Goal: Complete application form

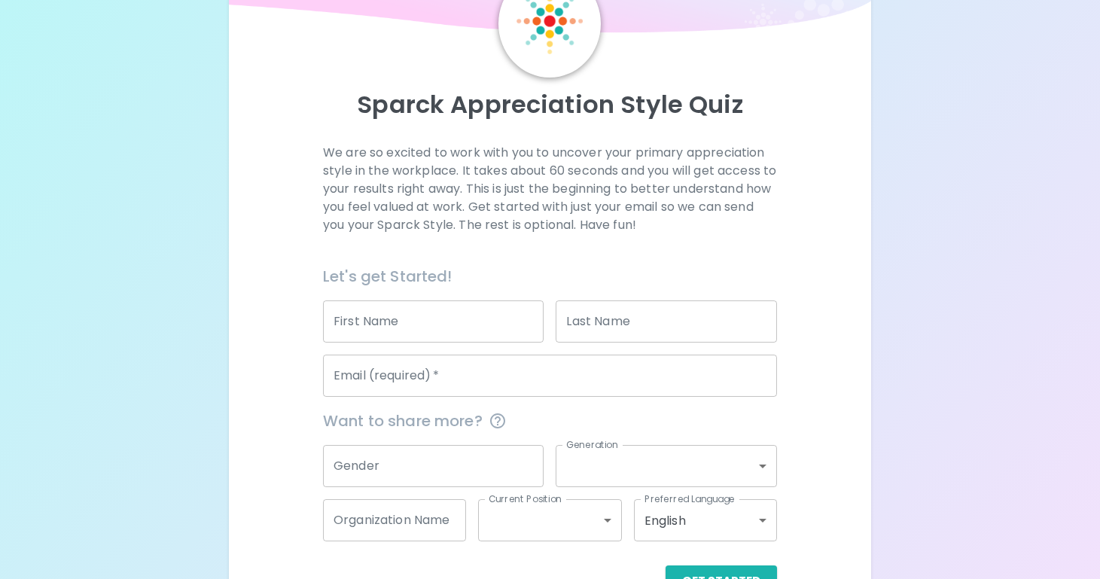
scroll to position [94, 0]
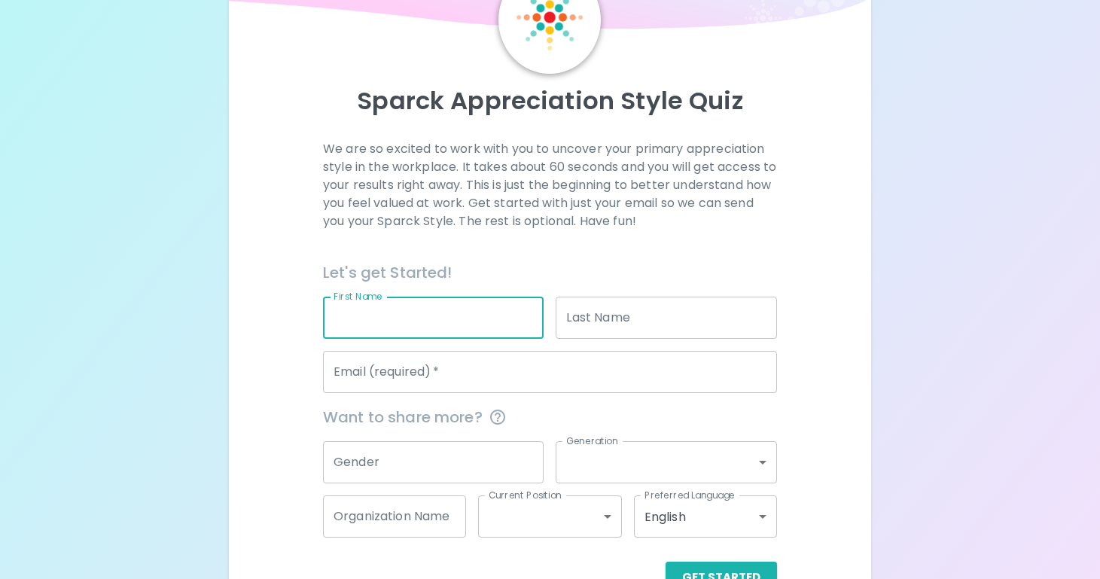
click at [457, 324] on input "First Name" at bounding box center [433, 318] width 221 height 42
type input "[PERSON_NAME]"
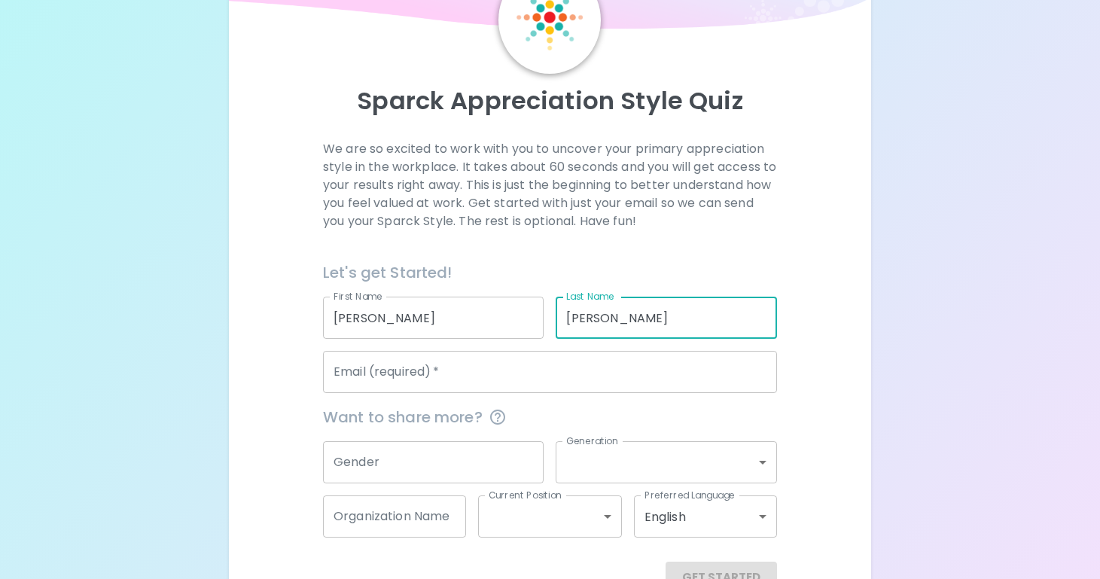
type input "[PERSON_NAME]"
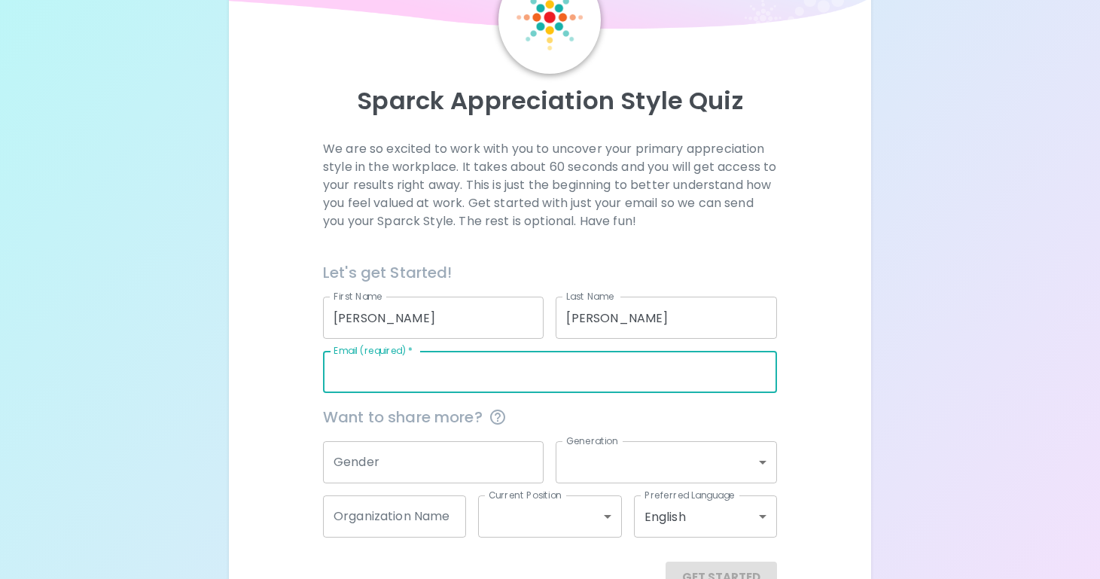
click at [444, 378] on input "Email (required)   *" at bounding box center [550, 372] width 454 height 42
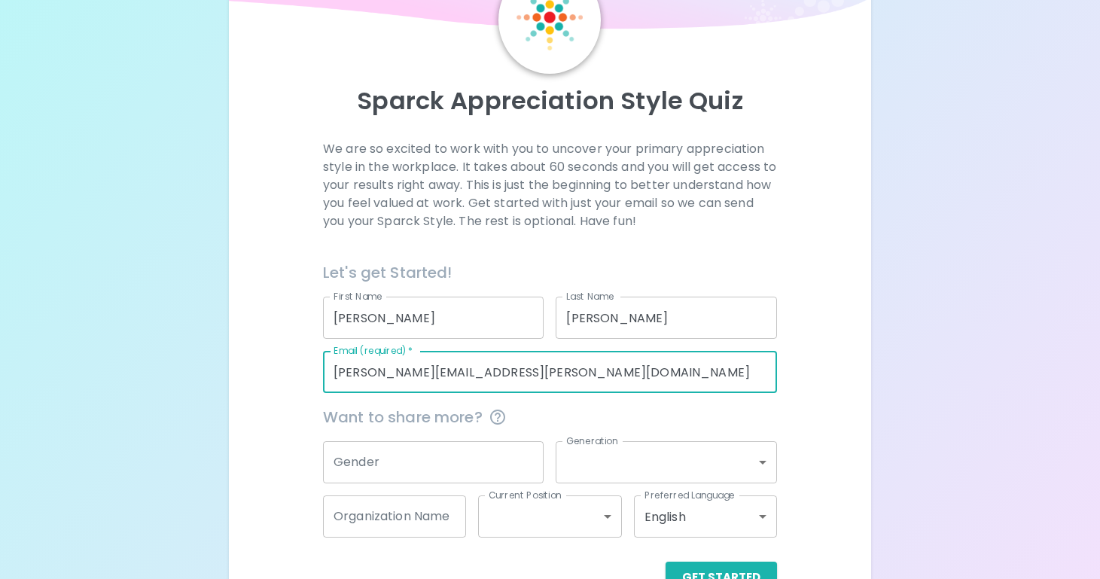
type input "[PERSON_NAME][EMAIL_ADDRESS][PERSON_NAME][DOMAIN_NAME]"
click at [438, 447] on input "Gender" at bounding box center [433, 462] width 221 height 42
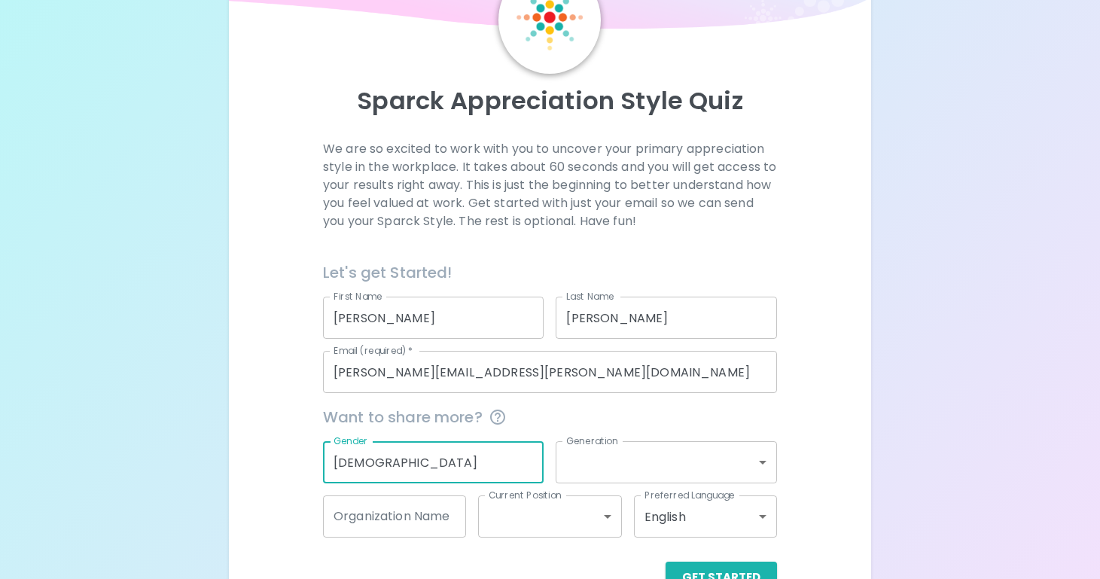
type input "[DEMOGRAPHIC_DATA]"
click at [727, 470] on body "Sparck Appreciation Style Quiz We are so excited to work with you to uncover yo…" at bounding box center [550, 265] width 1100 height 718
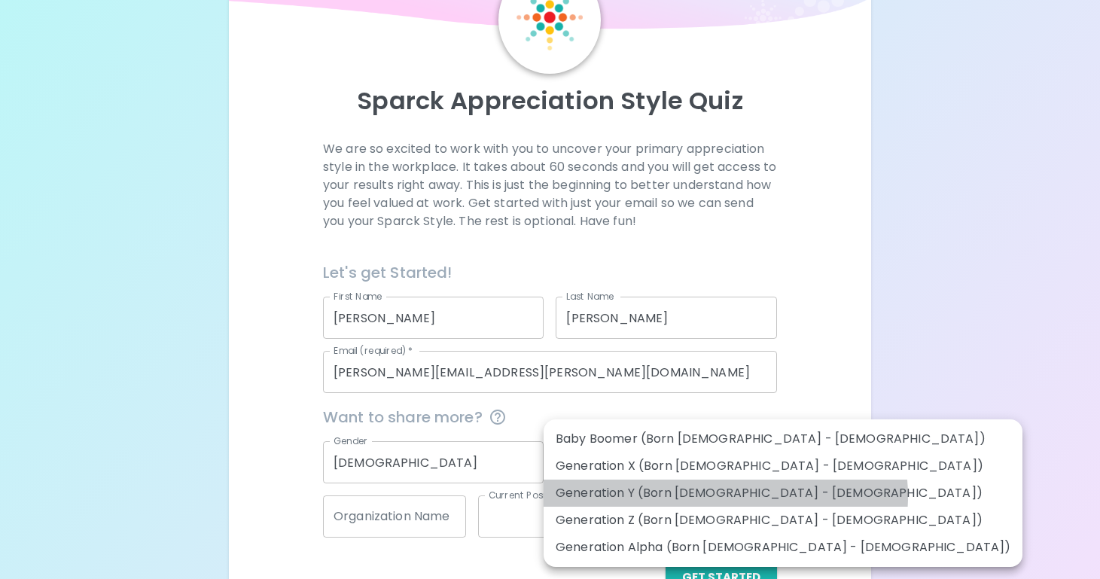
click at [725, 496] on li "Generation Y (Born [DEMOGRAPHIC_DATA] - [DEMOGRAPHIC_DATA])" at bounding box center [783, 493] width 479 height 27
type input "generation_y"
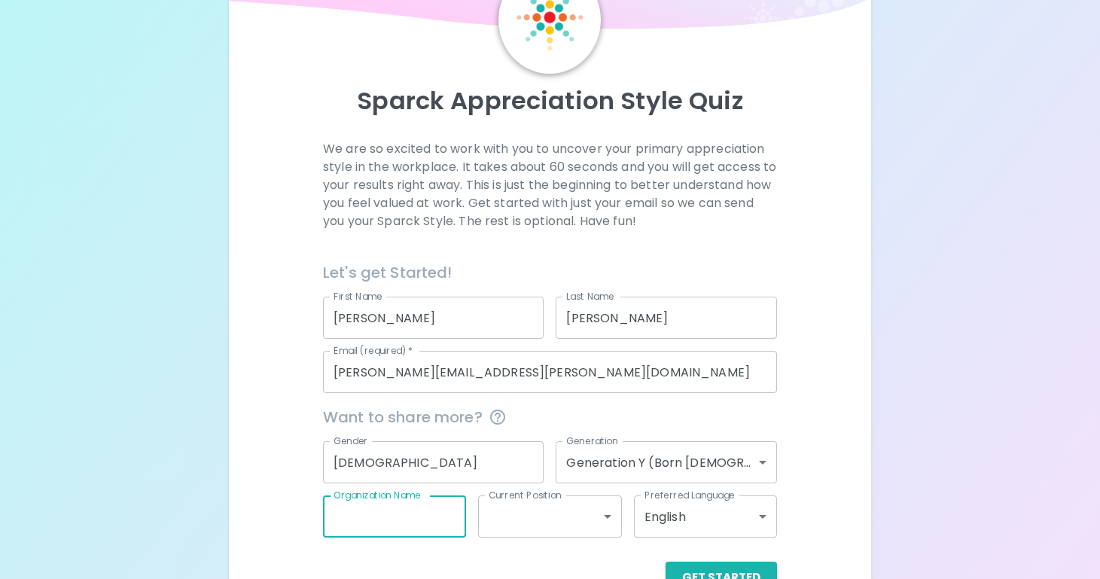
click at [395, 529] on input "Organization Name" at bounding box center [394, 517] width 143 height 42
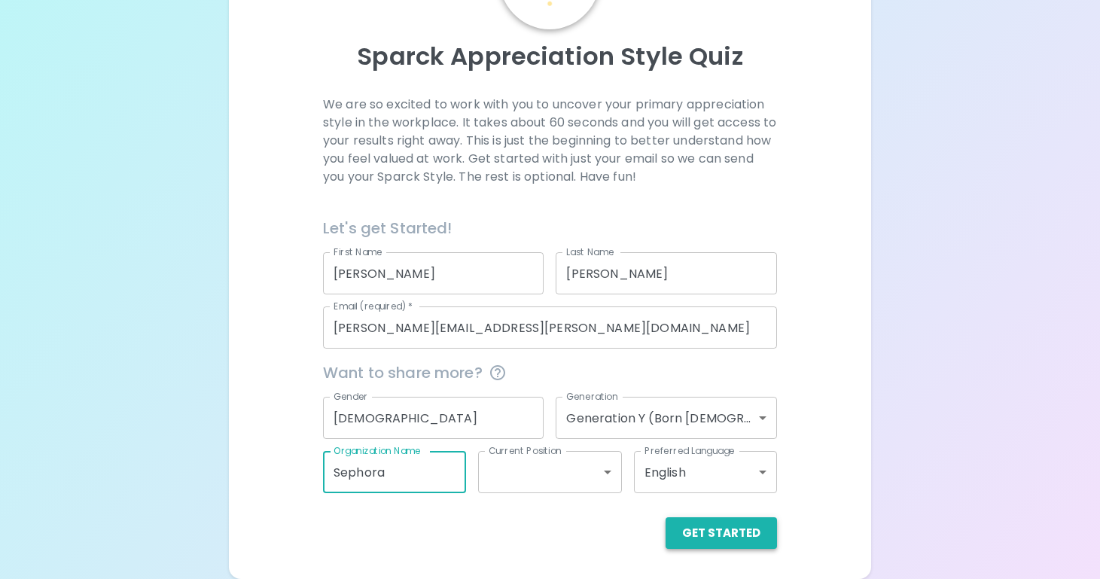
type input "Sephora"
click at [708, 535] on button "Get Started" at bounding box center [721, 533] width 111 height 32
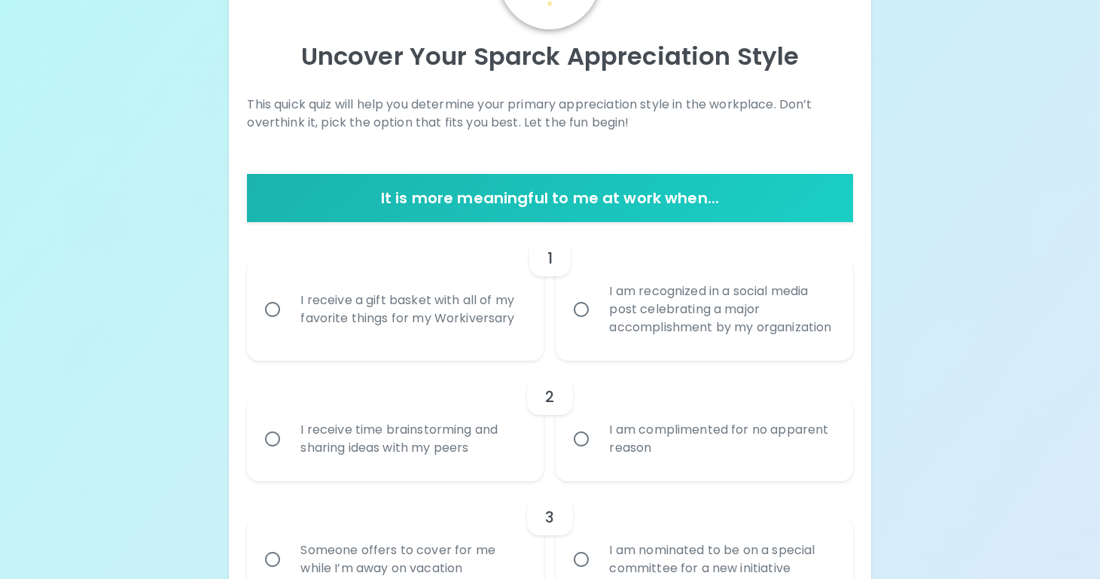
click at [581, 319] on input "I am recognized in a social media post celebrating a major accomplishment by my…" at bounding box center [582, 310] width 32 height 32
radio input "true"
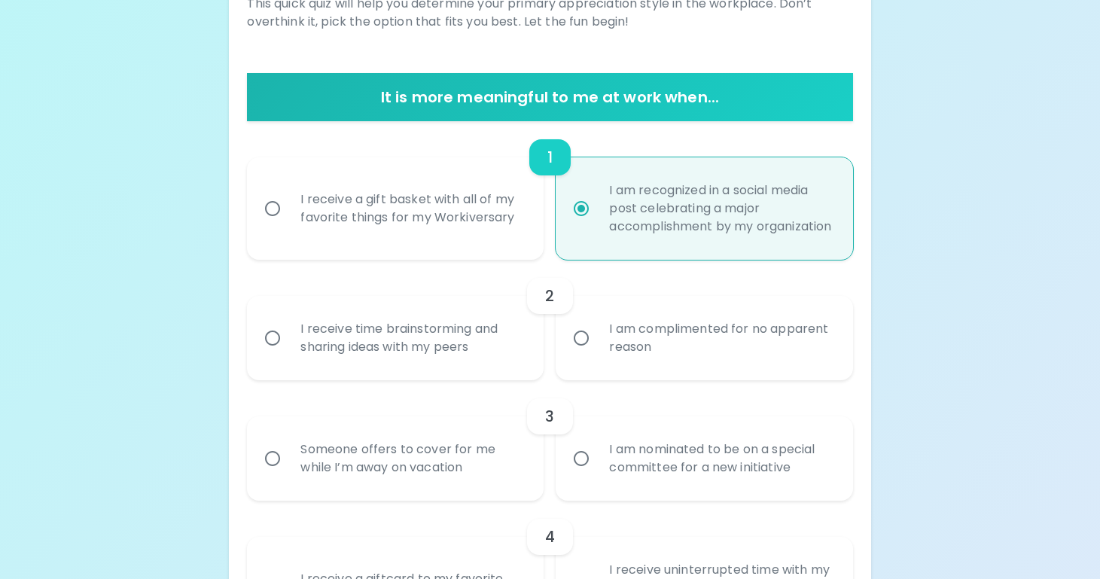
scroll to position [259, 0]
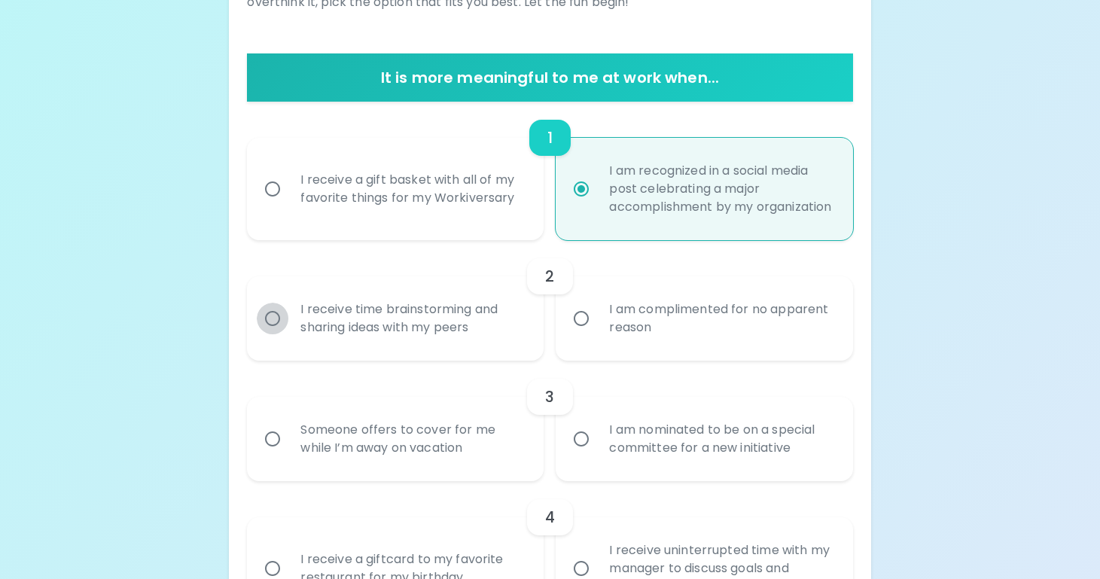
click at [267, 333] on input "I receive time brainstorming and sharing ideas with my peers" at bounding box center [273, 319] width 32 height 32
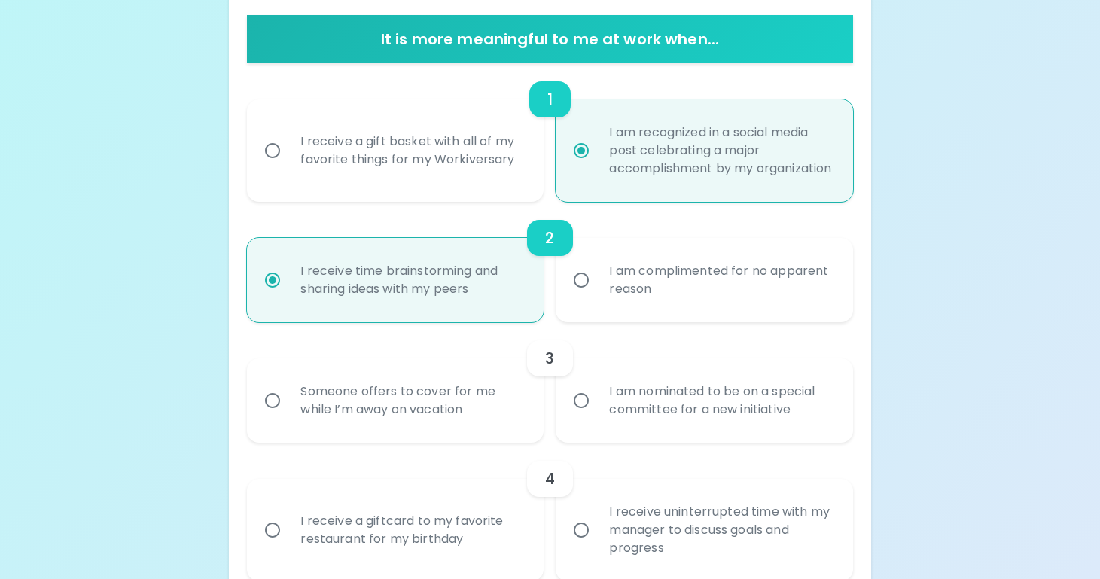
scroll to position [380, 0]
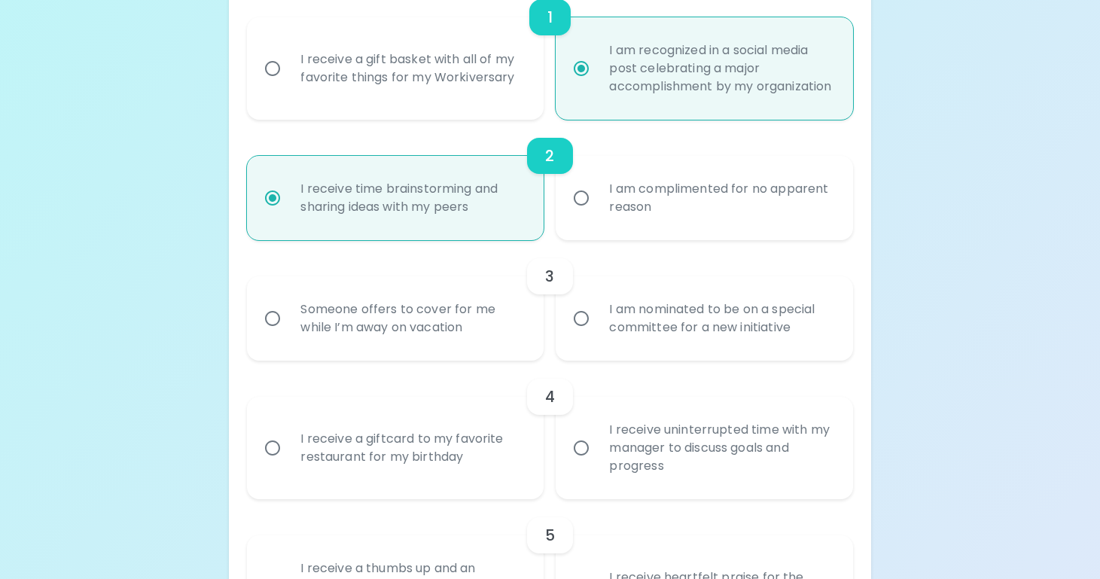
radio input "true"
click at [272, 334] on input "Someone offers to cover for me while I’m away on vacation" at bounding box center [273, 319] width 32 height 32
radio input "false"
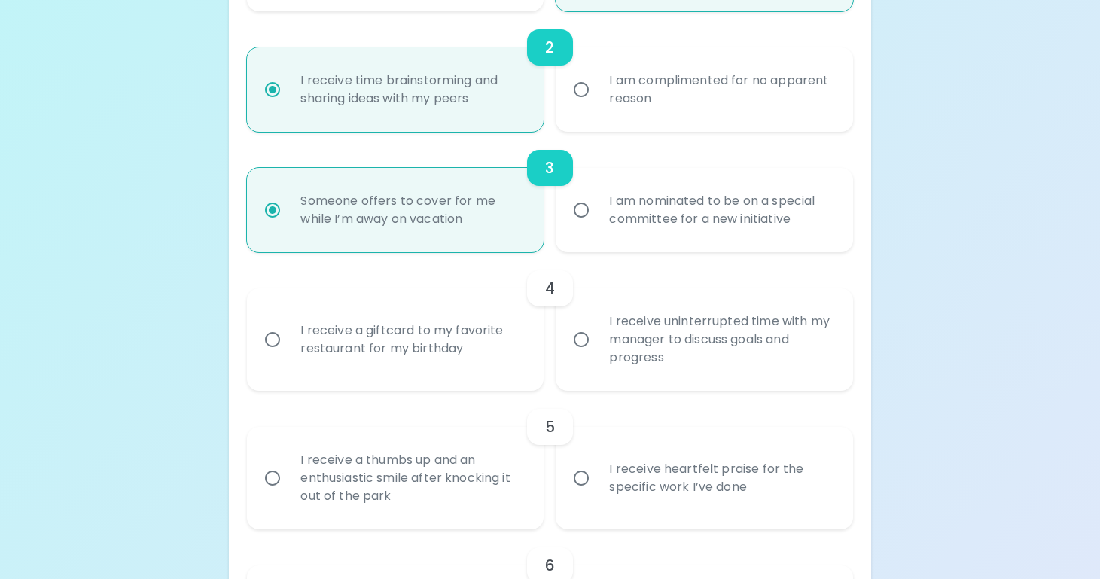
scroll to position [500, 0]
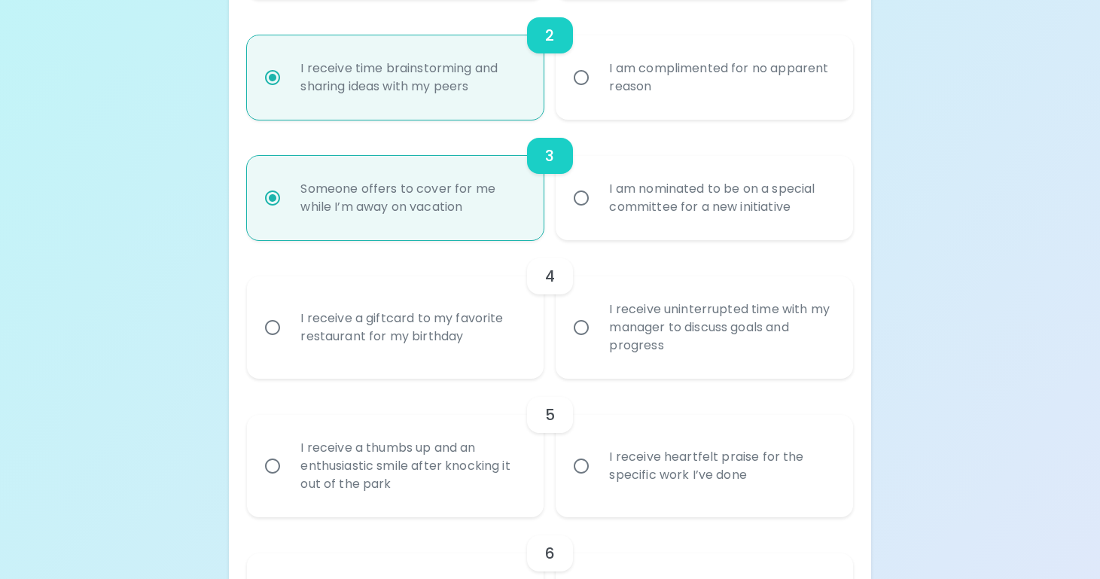
radio input "true"
click at [576, 343] on input "I receive uninterrupted time with my manager to discuss goals and progress" at bounding box center [582, 328] width 32 height 32
radio input "false"
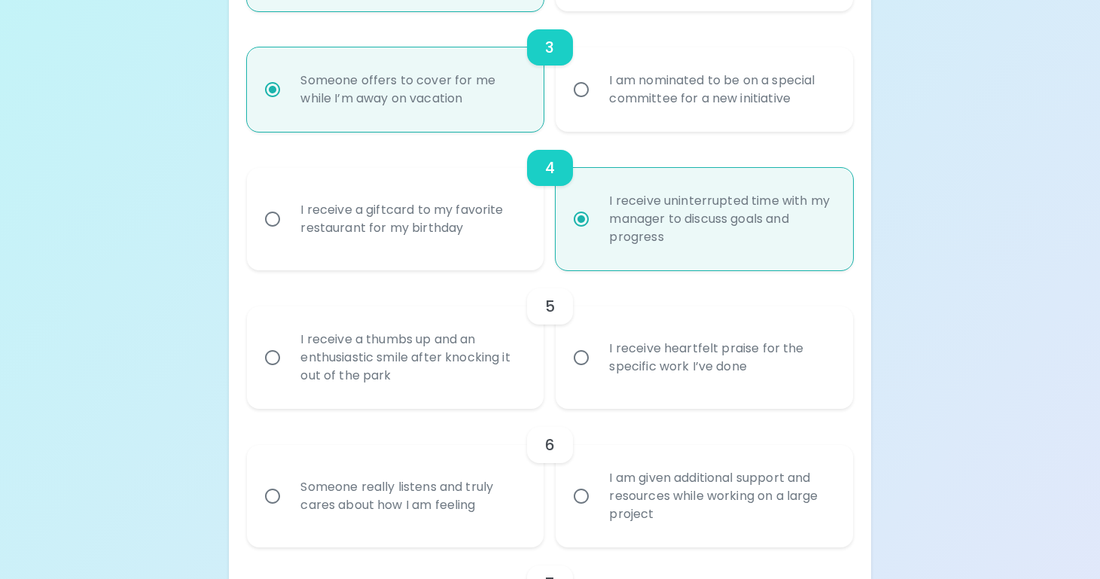
scroll to position [621, 0]
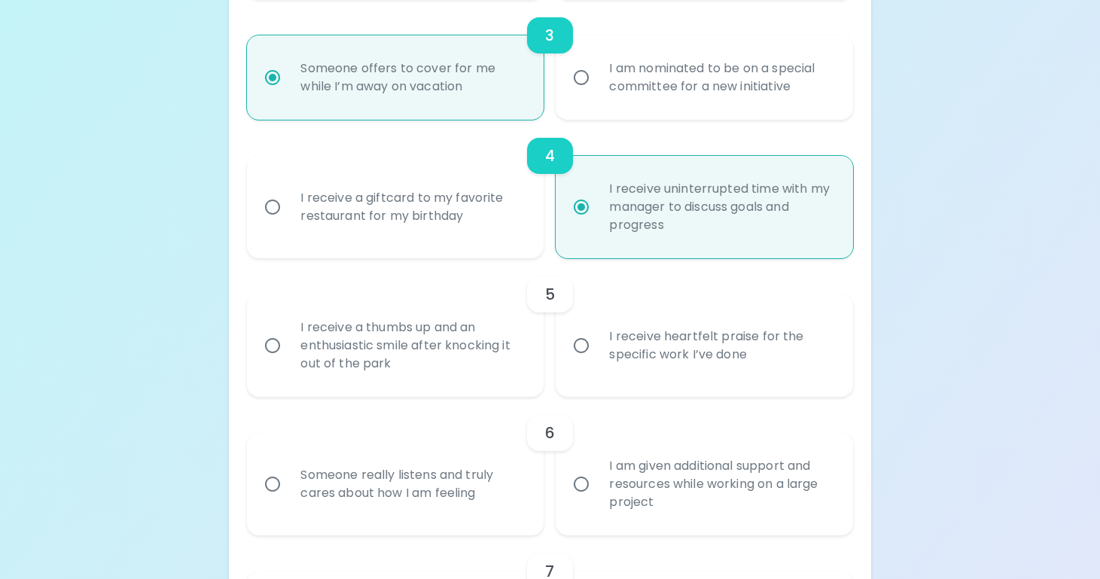
radio input "true"
click at [586, 361] on input "I receive heartfelt praise for the specific work I’ve done" at bounding box center [582, 346] width 32 height 32
radio input "false"
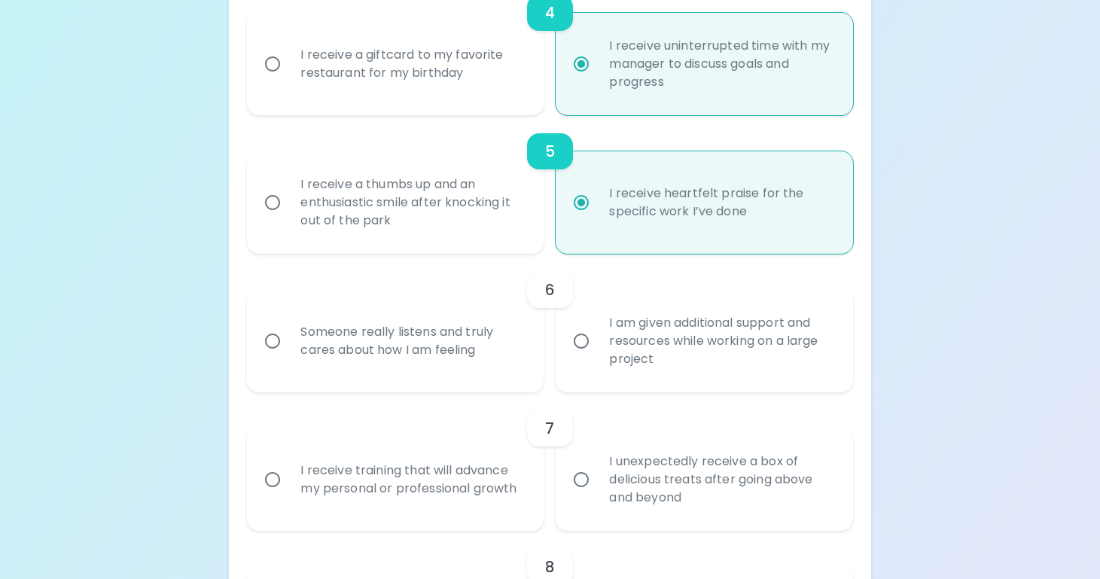
scroll to position [776, 0]
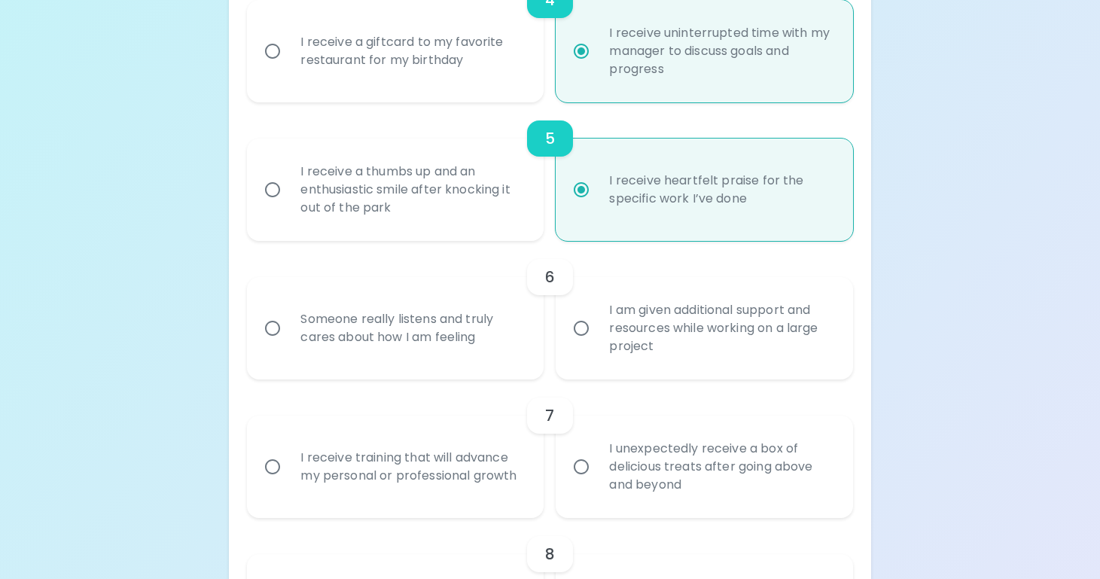
radio input "true"
click at [582, 344] on input "I am given additional support and resources while working on a large project" at bounding box center [582, 329] width 32 height 32
radio input "false"
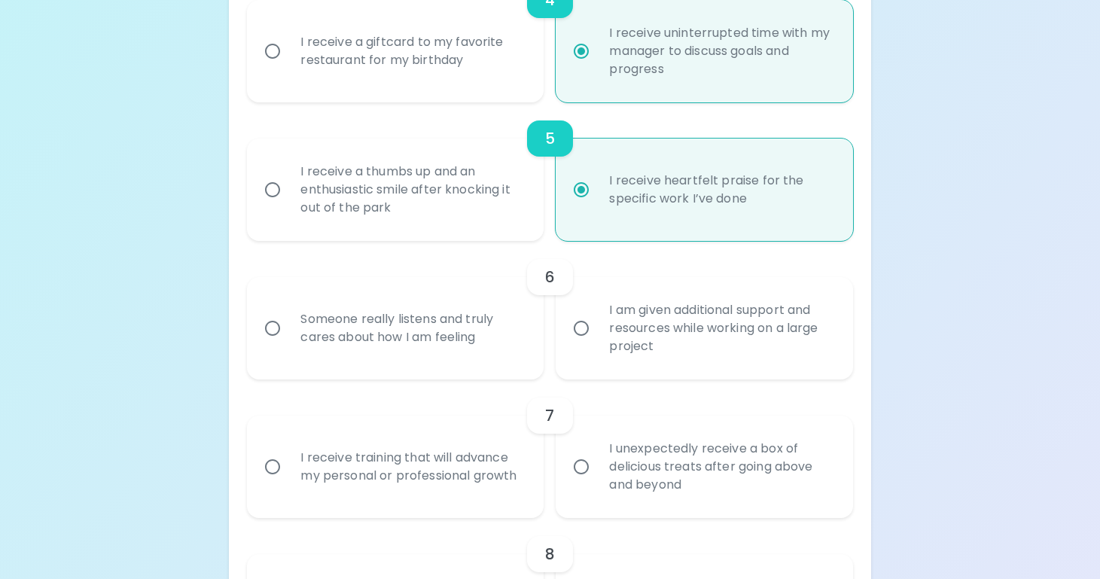
radio input "false"
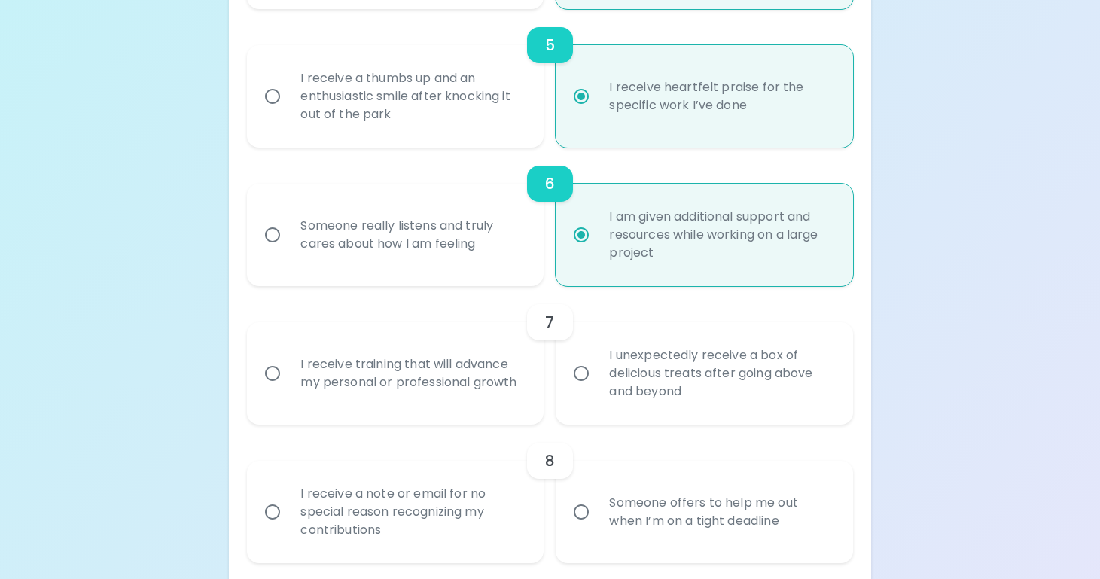
scroll to position [897, 0]
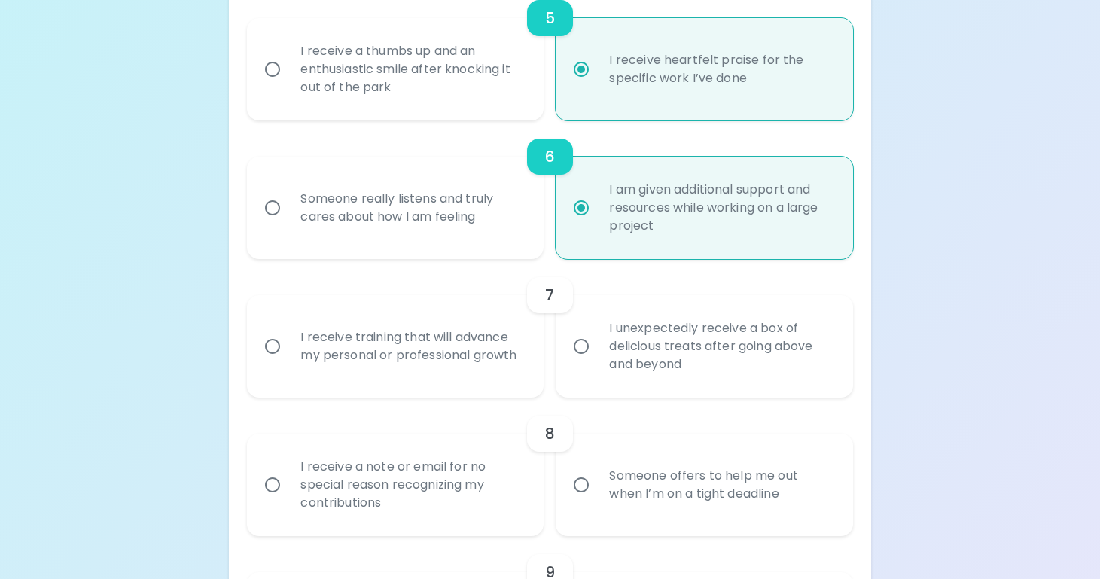
radio input "true"
click at [273, 362] on input "I receive training that will advance my personal or professional growth" at bounding box center [273, 347] width 32 height 32
radio input "false"
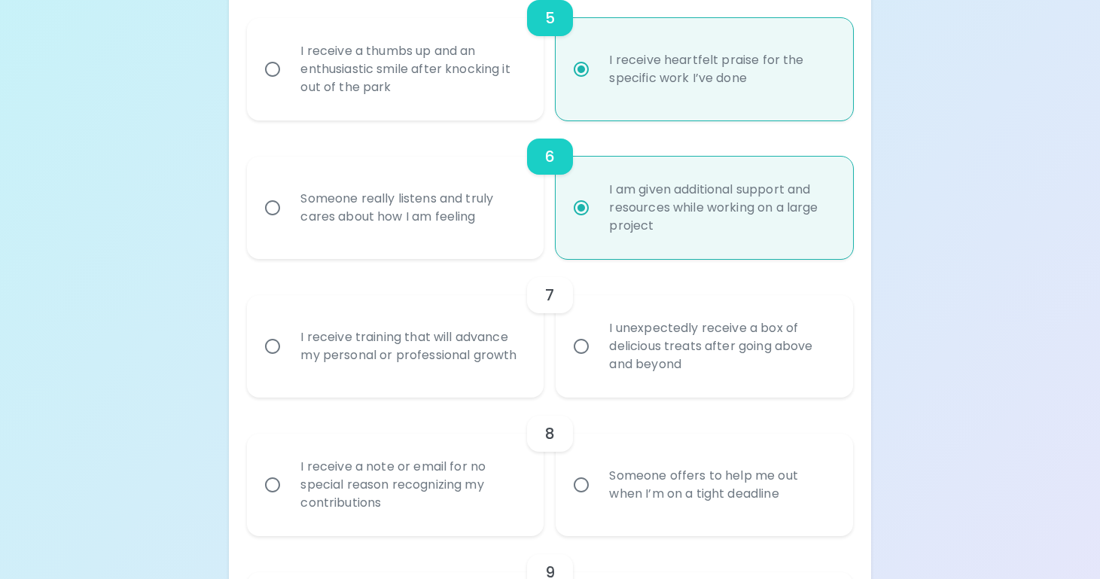
radio input "false"
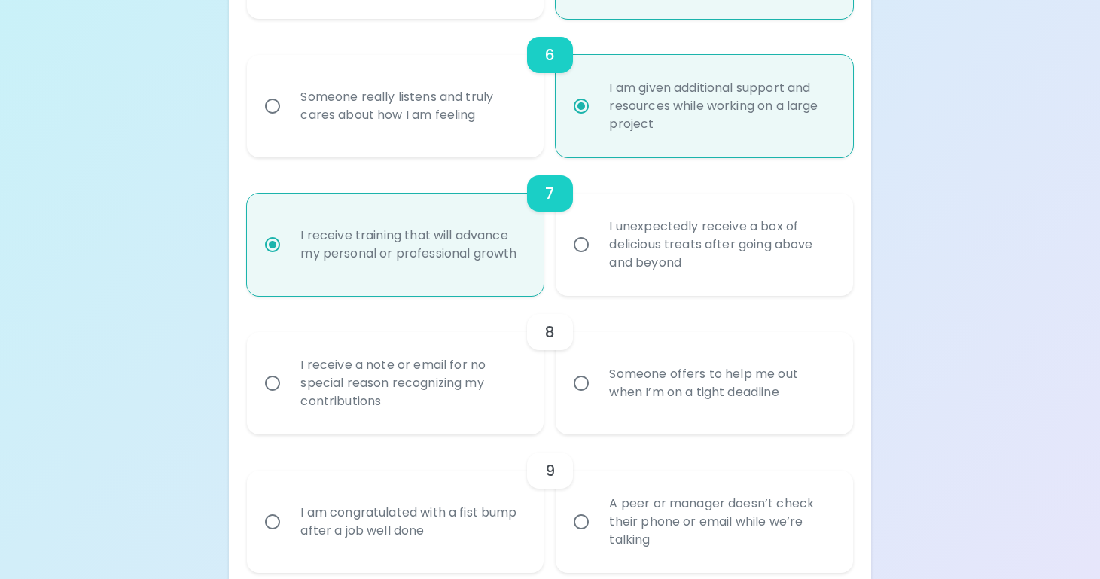
scroll to position [1017, 0]
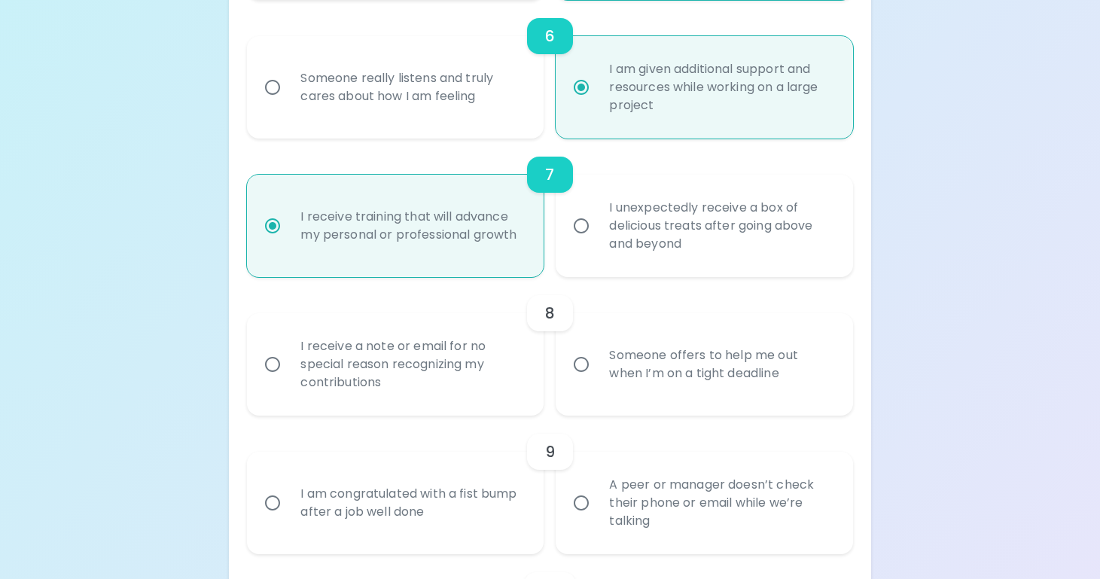
radio input "true"
click at [576, 380] on input "Someone offers to help me out when I’m on a tight deadline" at bounding box center [582, 365] width 32 height 32
radio input "false"
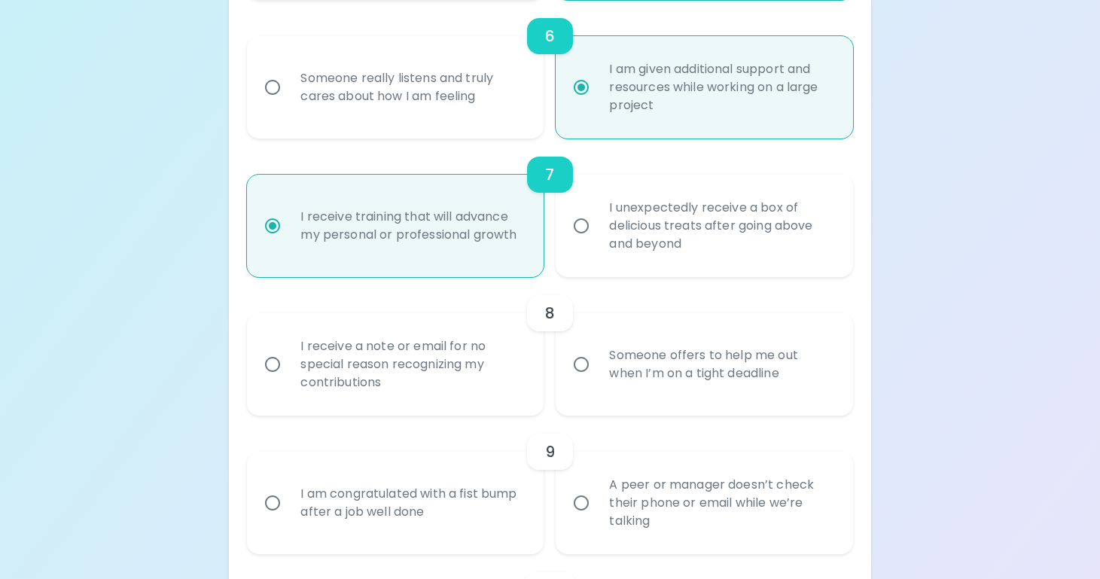
radio input "false"
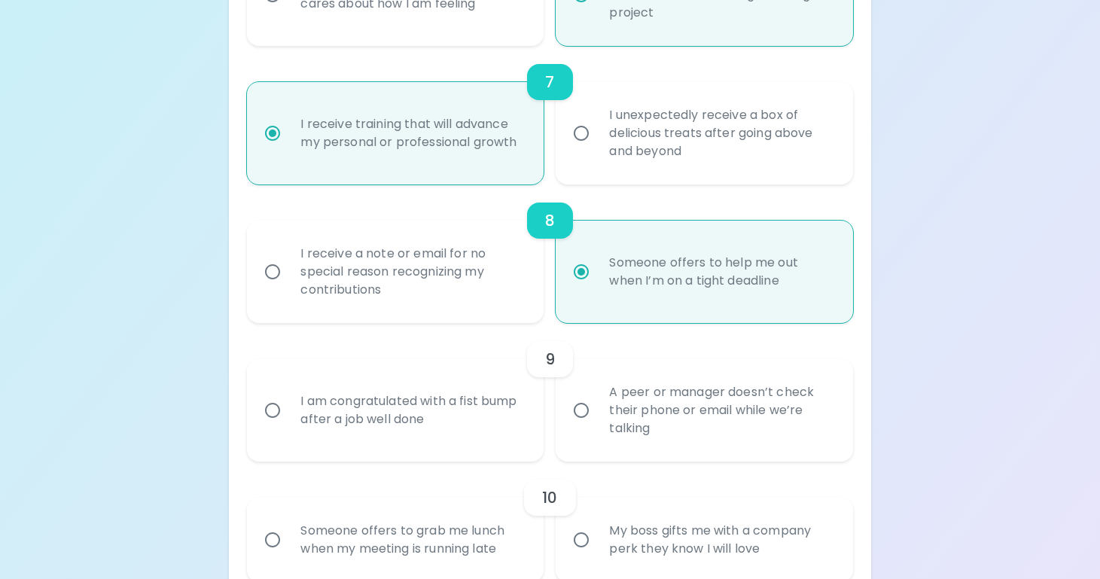
scroll to position [1138, 0]
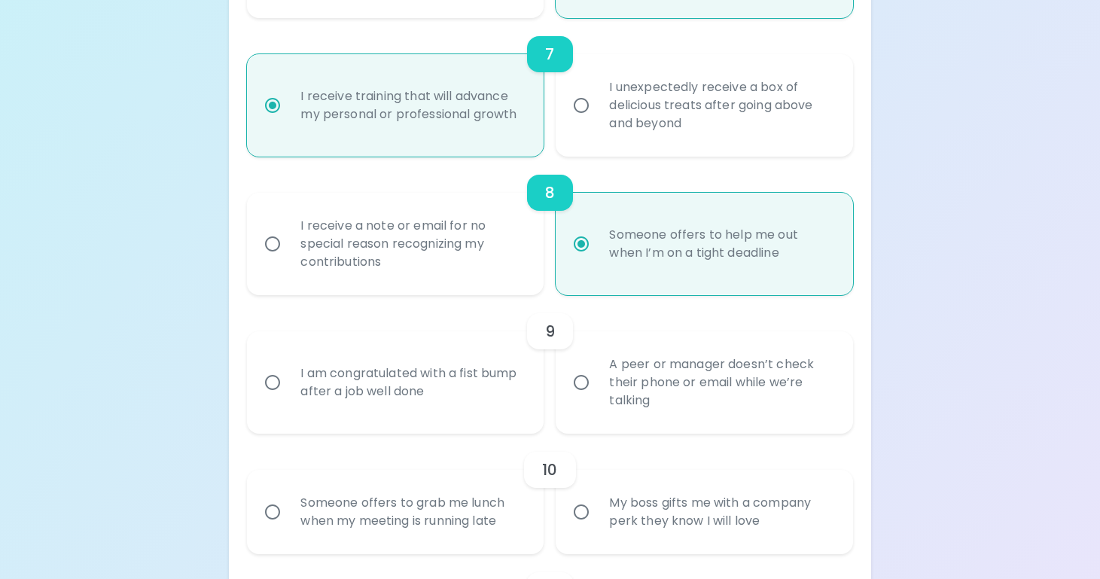
radio input "true"
click at [578, 398] on input "A peer or manager doesn’t check their phone or email while we’re talking" at bounding box center [582, 383] width 32 height 32
radio input "false"
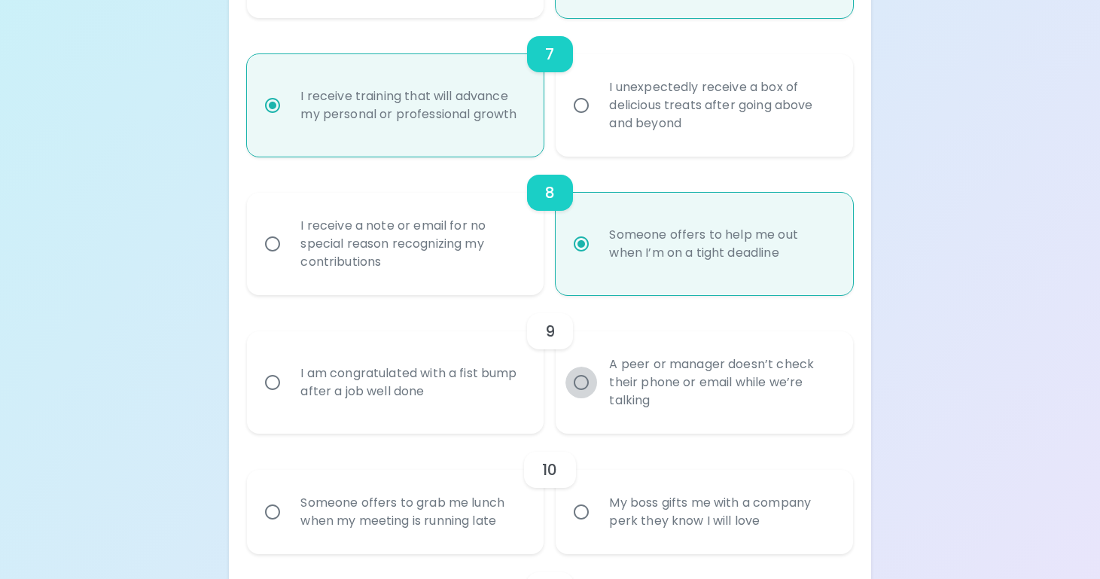
radio input "false"
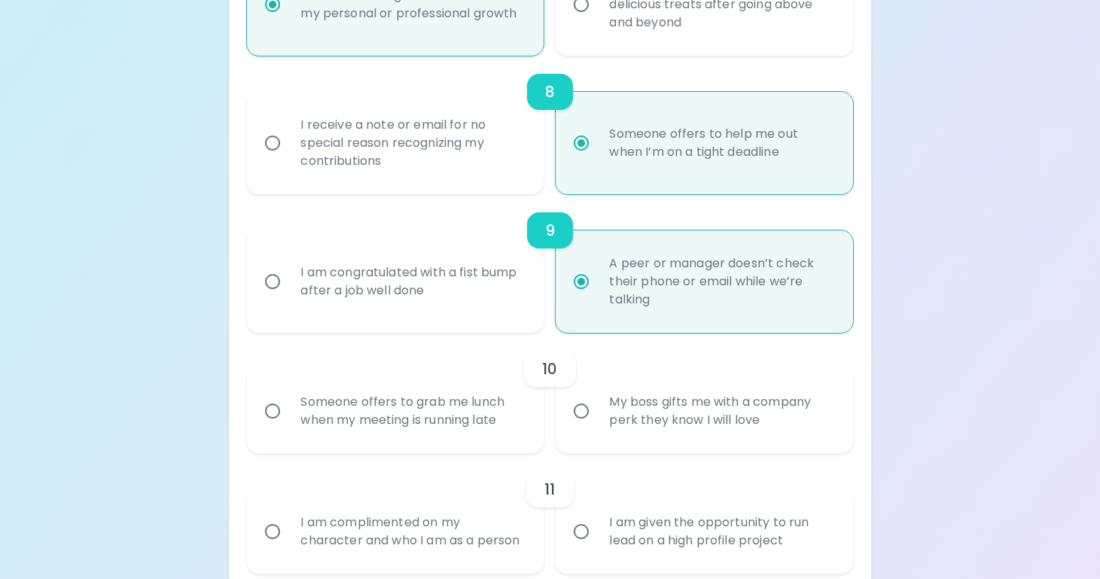
scroll to position [1258, 0]
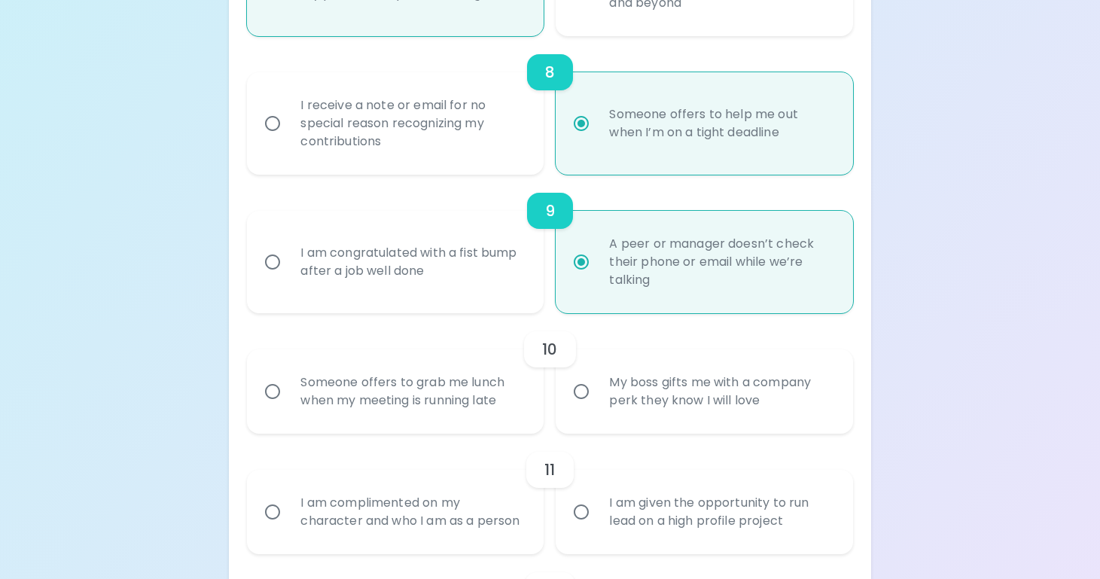
radio input "true"
click at [386, 428] on div "Someone offers to grab me lunch when my meeting is running late" at bounding box center [411, 391] width 247 height 72
click at [288, 407] on input "Someone offers to grab me lunch when my meeting is running late" at bounding box center [273, 392] width 32 height 32
radio input "false"
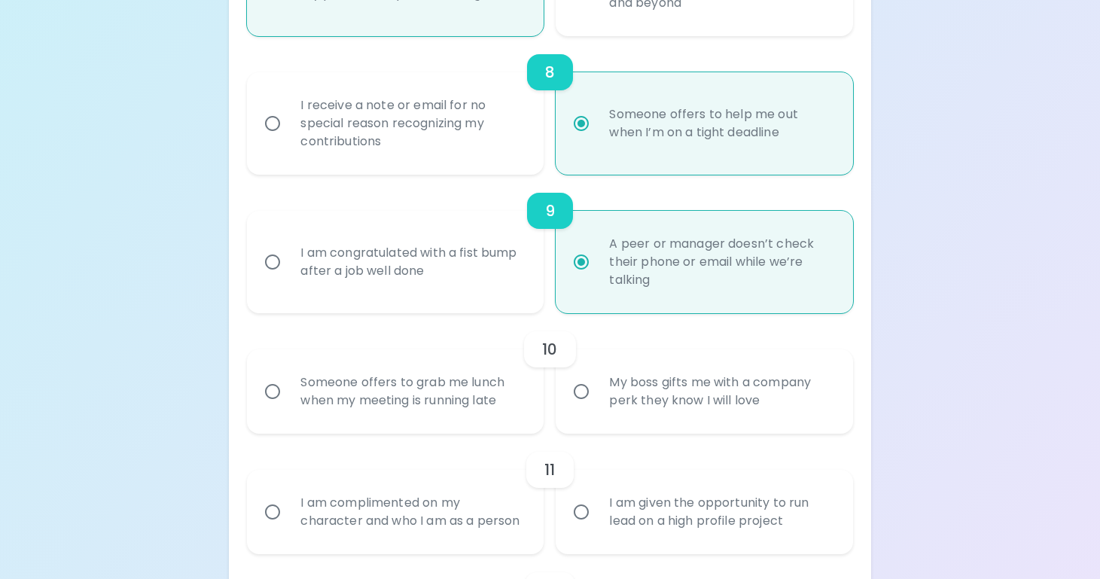
radio input "false"
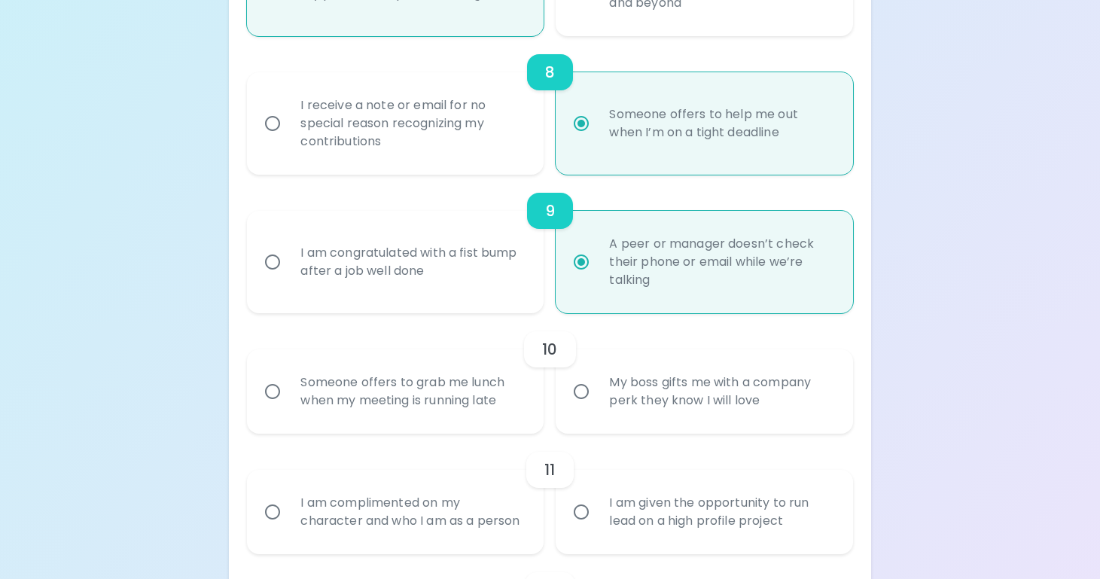
radio input "false"
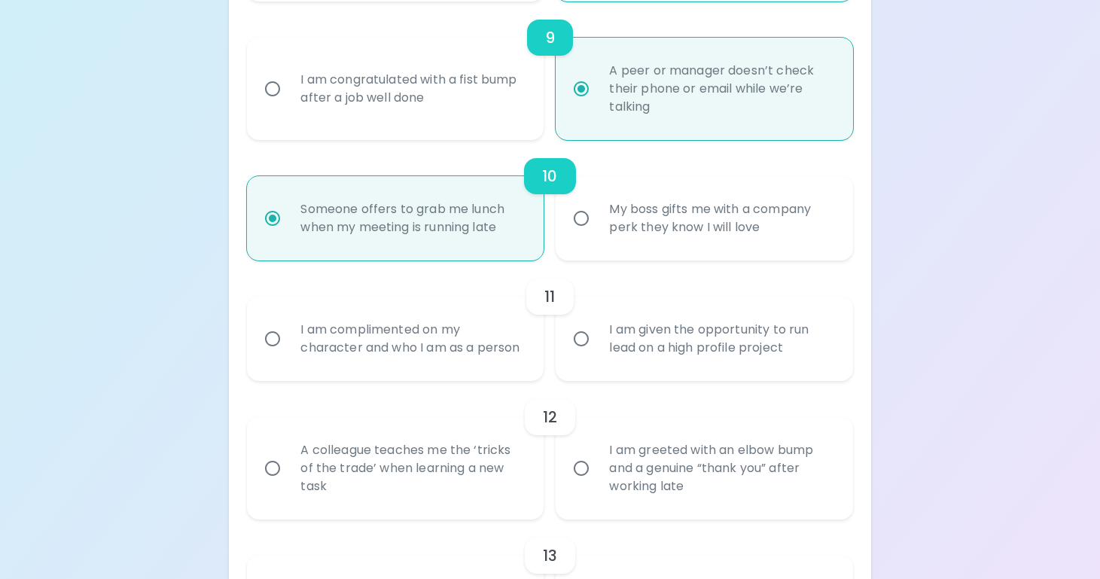
scroll to position [1470, 0]
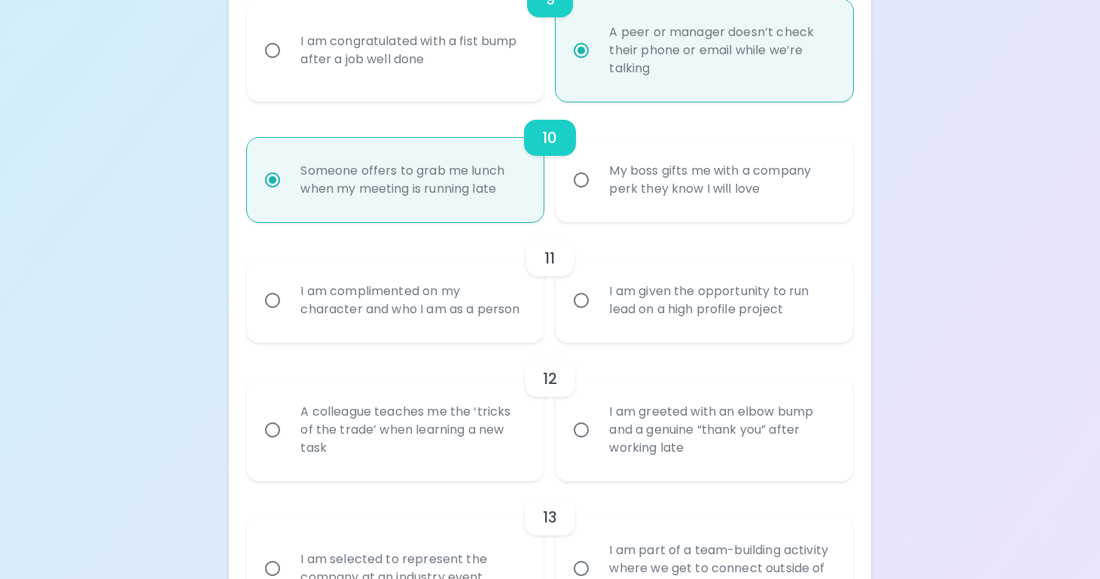
radio input "true"
click at [584, 316] on input "I am given the opportunity to run lead on a high profile project" at bounding box center [582, 301] width 32 height 32
radio input "false"
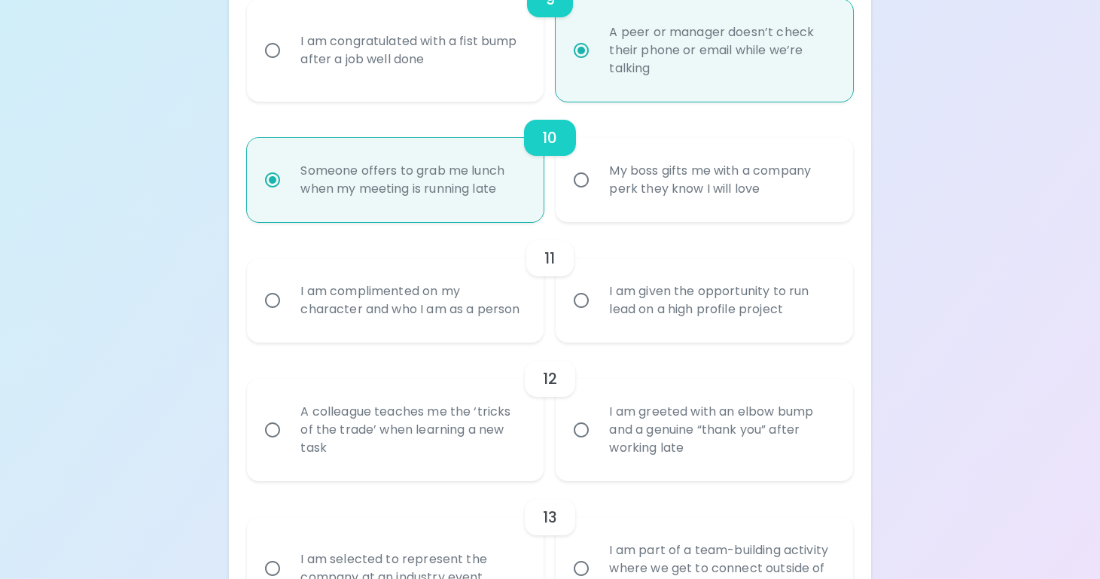
radio input "false"
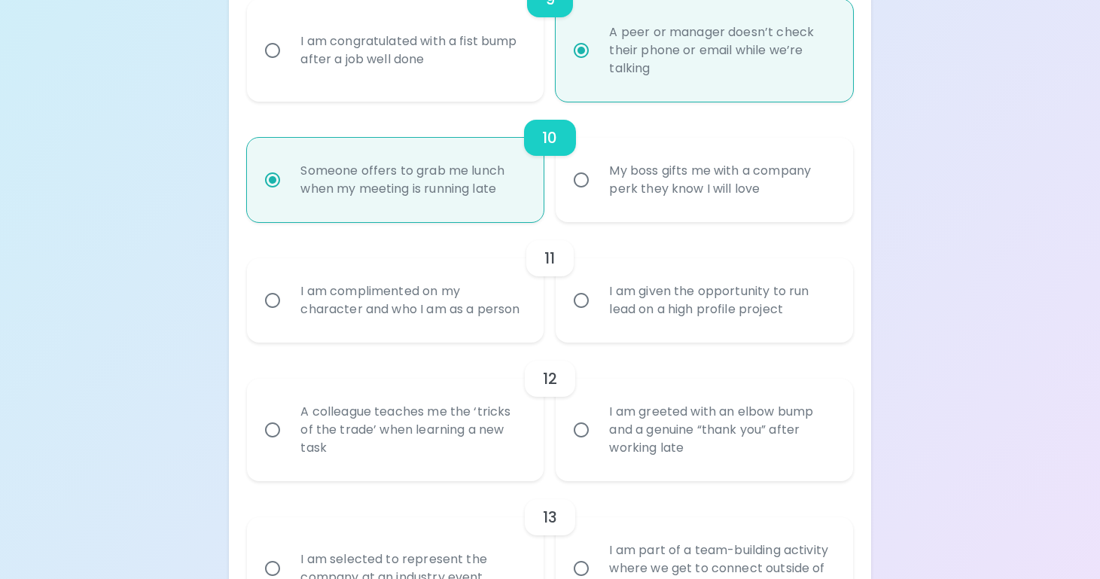
radio input "false"
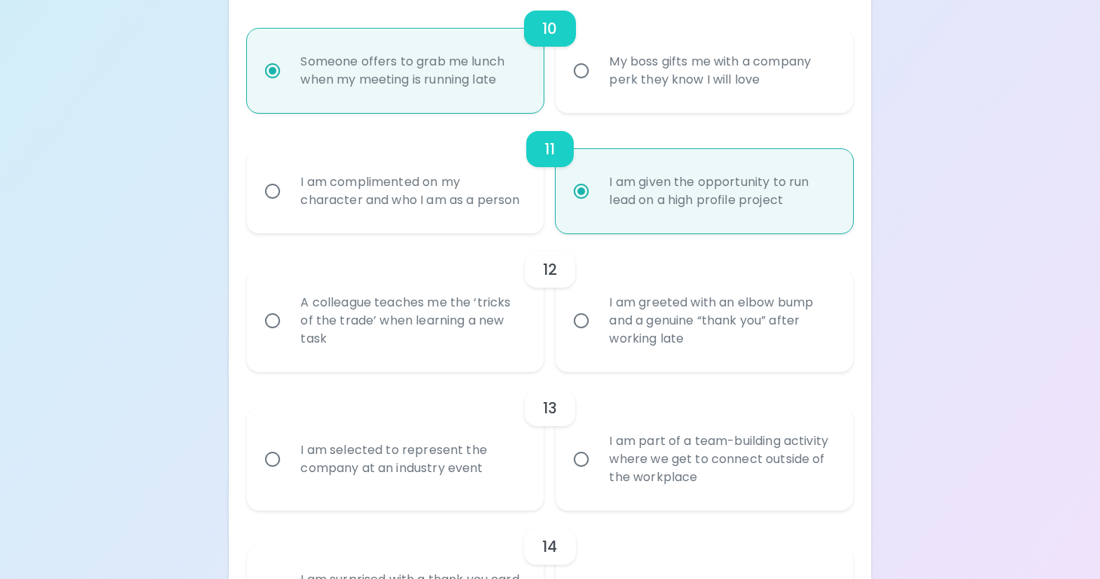
scroll to position [1591, 0]
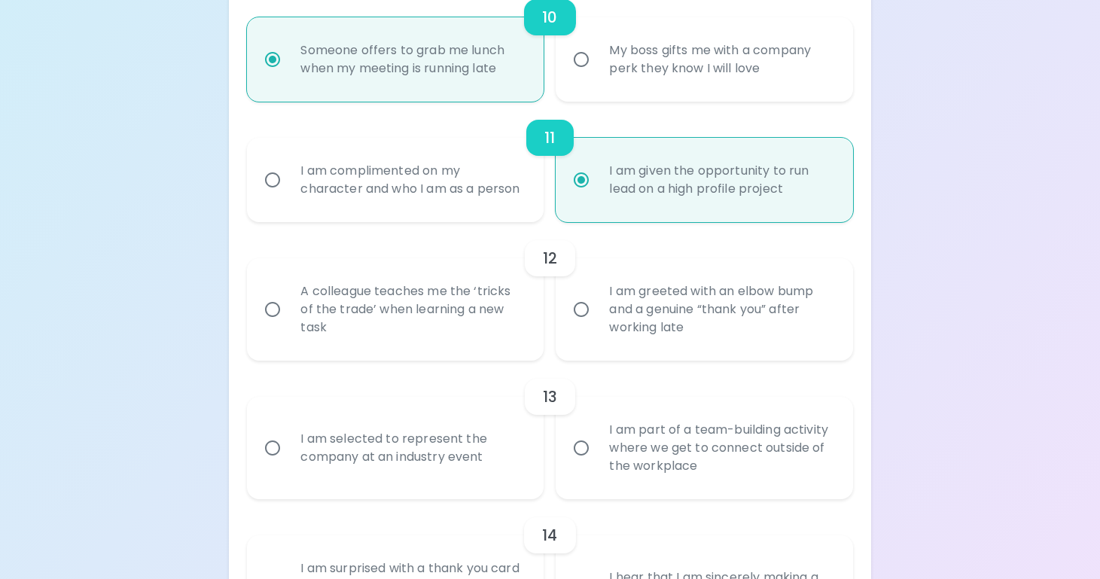
radio input "true"
click at [270, 325] on input "A colleague teaches me the ‘tricks of the trade’ when learning a new task" at bounding box center [273, 310] width 32 height 32
radio input "false"
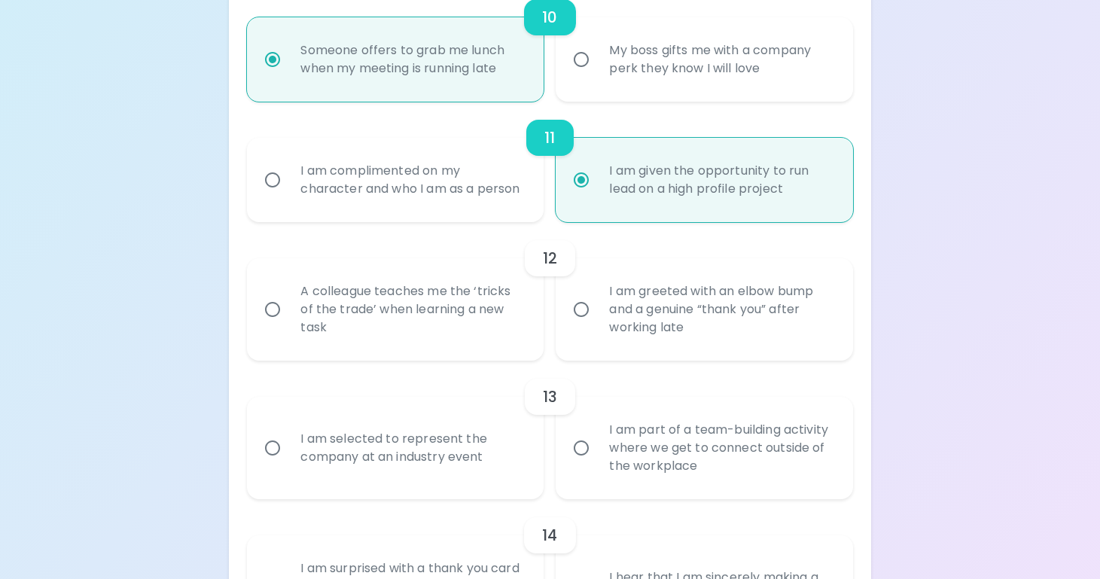
radio input "false"
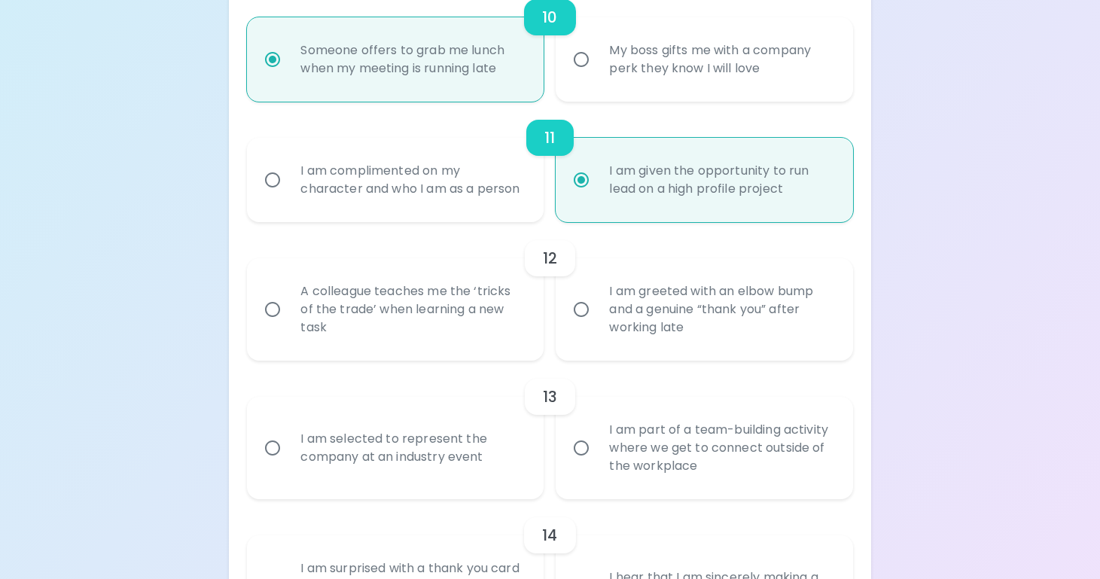
radio input "false"
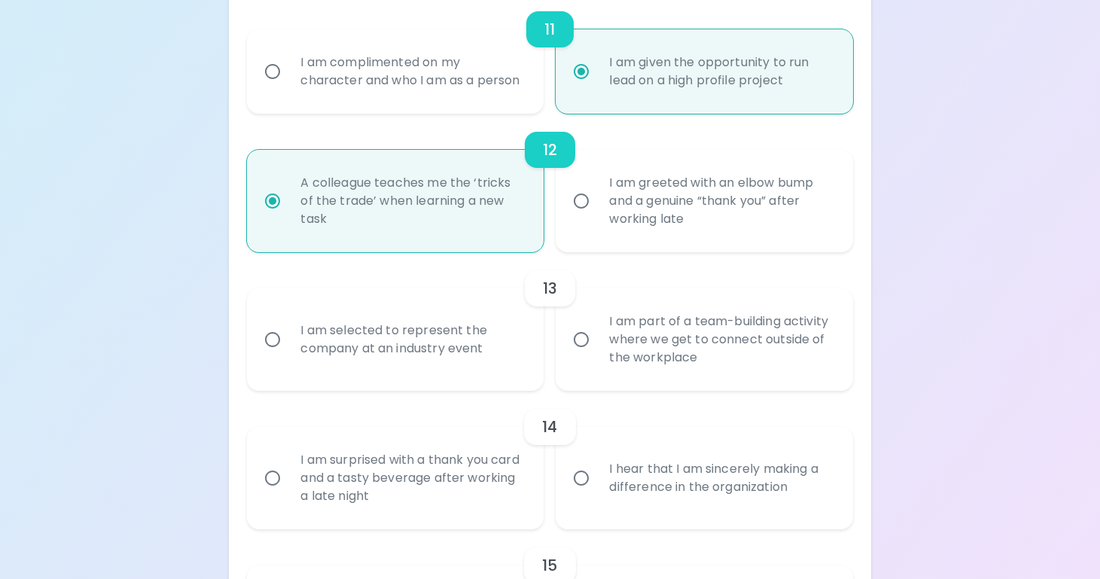
scroll to position [1711, 0]
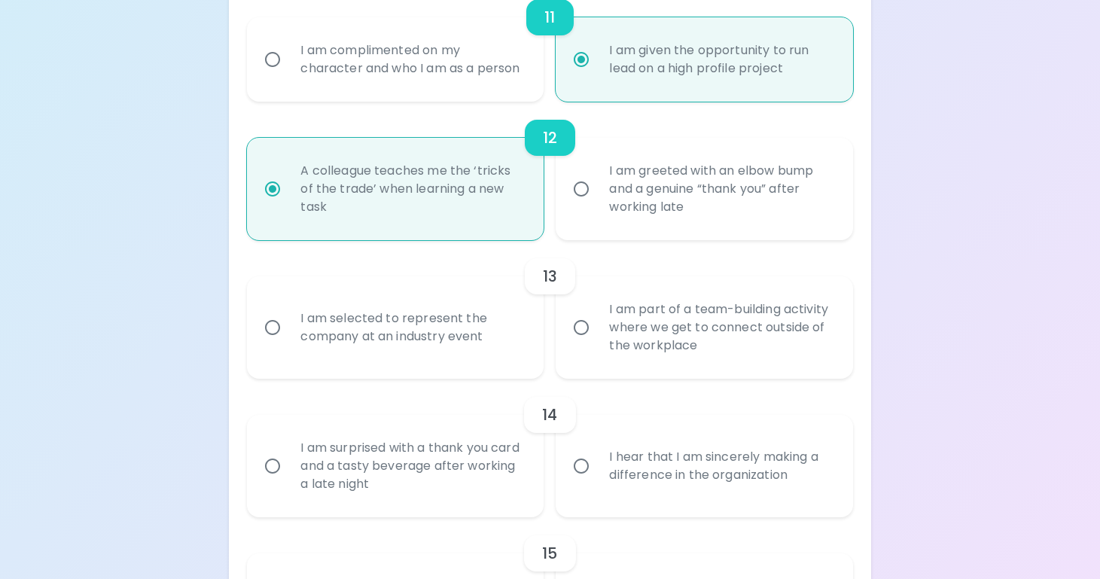
radio input "true"
click at [360, 364] on div "I am selected to represent the company at an industry event" at bounding box center [411, 327] width 247 height 72
click at [288, 343] on input "I am selected to represent the company at an industry event" at bounding box center [273, 328] width 32 height 32
radio input "false"
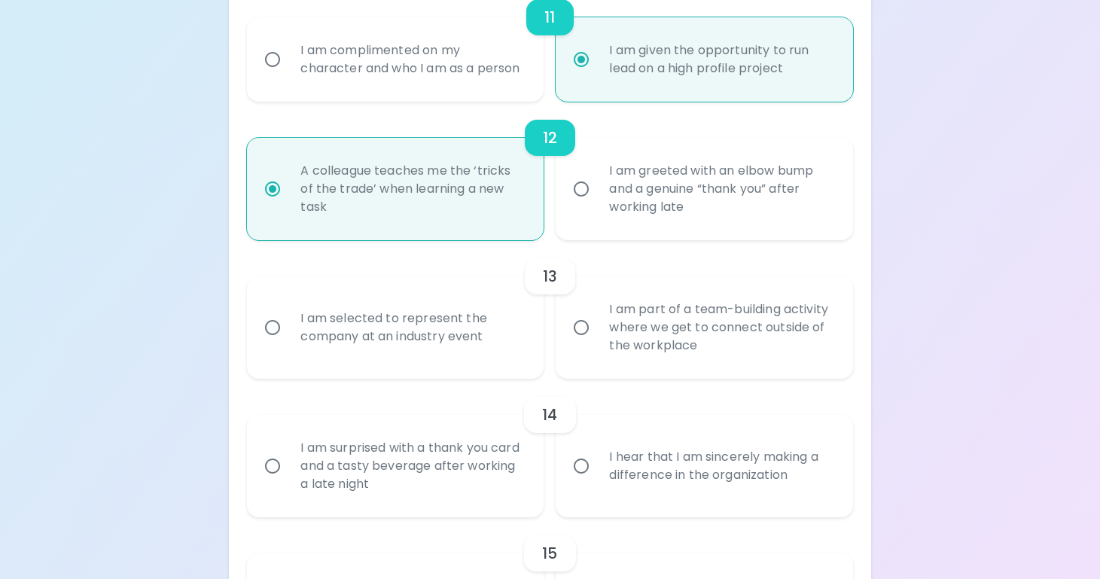
radio input "false"
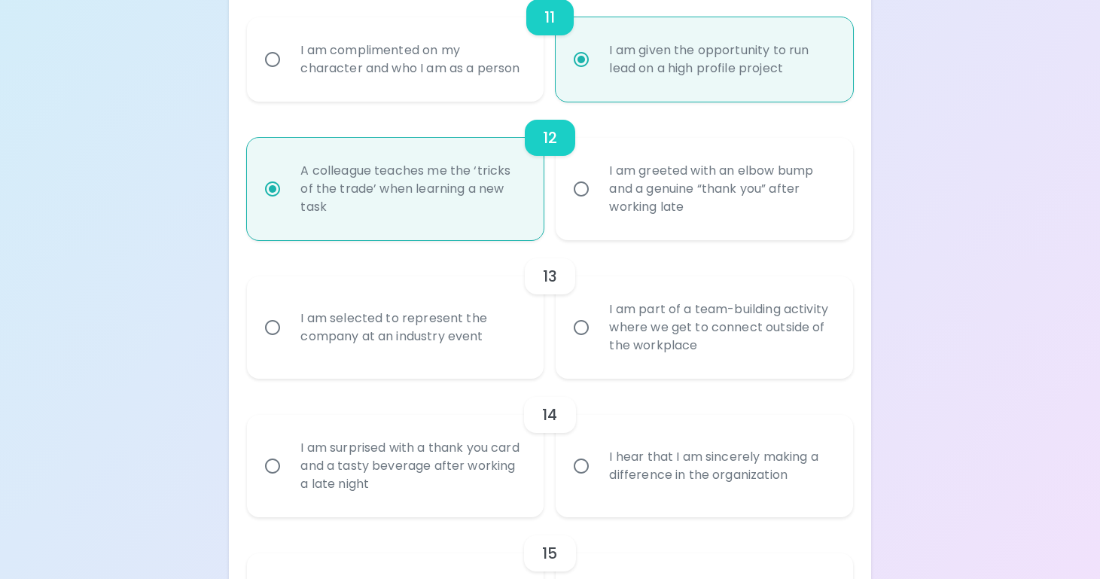
radio input "false"
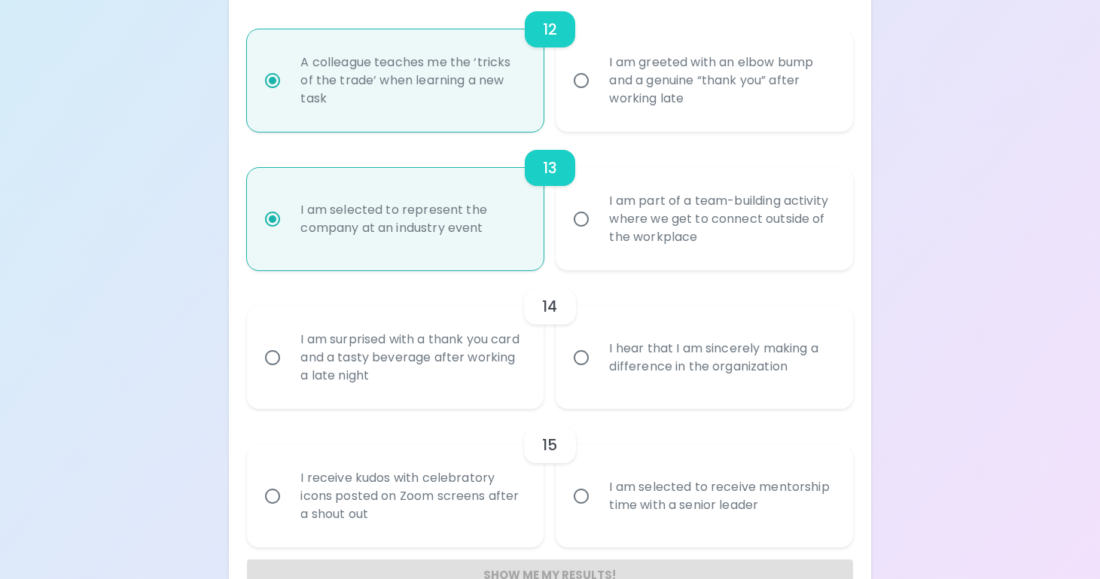
scroll to position [1832, 0]
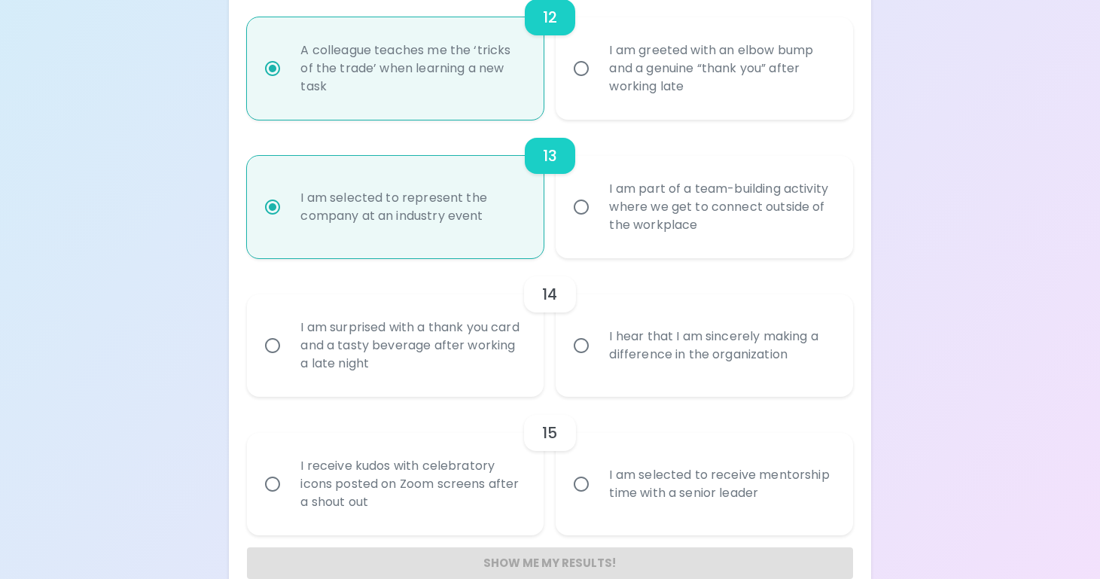
radio input "true"
click at [659, 382] on div "I hear that I am sincerely making a difference in the organization" at bounding box center [720, 346] width 247 height 72
click at [597, 361] on input "I hear that I am sincerely making a difference in the organization" at bounding box center [582, 346] width 32 height 32
radio input "false"
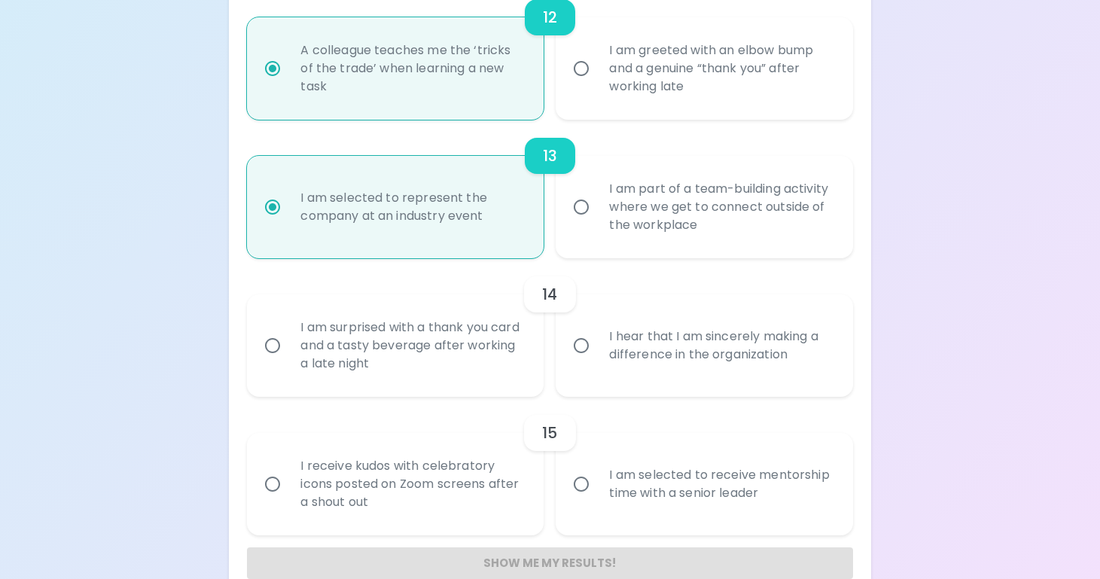
radio input "false"
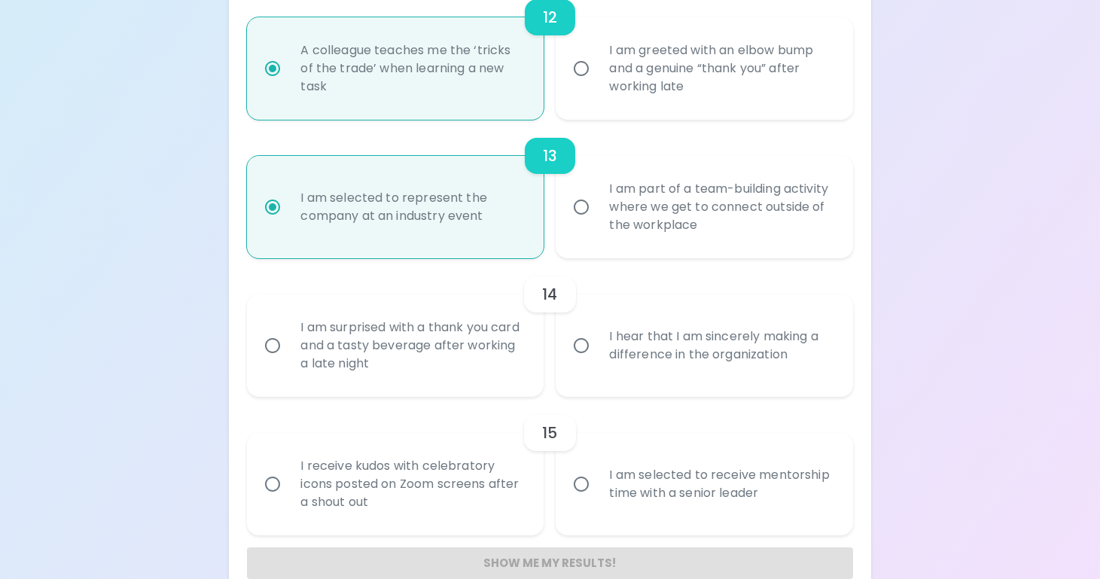
radio input "false"
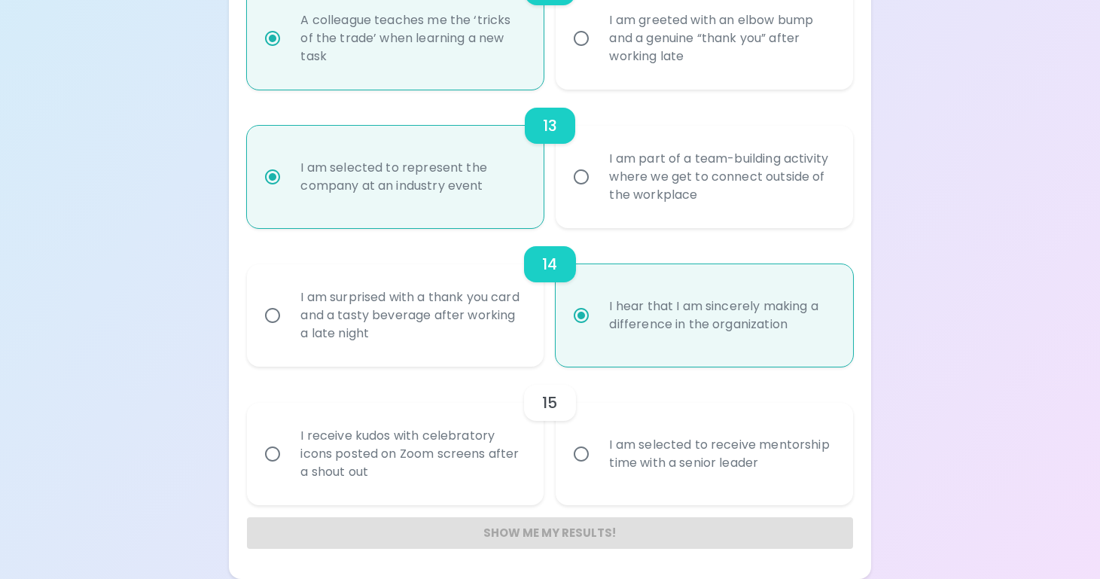
scroll to position [1898, 0]
radio input "true"
click at [630, 464] on div "I am selected to receive mentorship time with a senior leader" at bounding box center [720, 454] width 247 height 72
click at [597, 464] on input "I am selected to receive mentorship time with a senior leader" at bounding box center [582, 454] width 32 height 32
radio input "false"
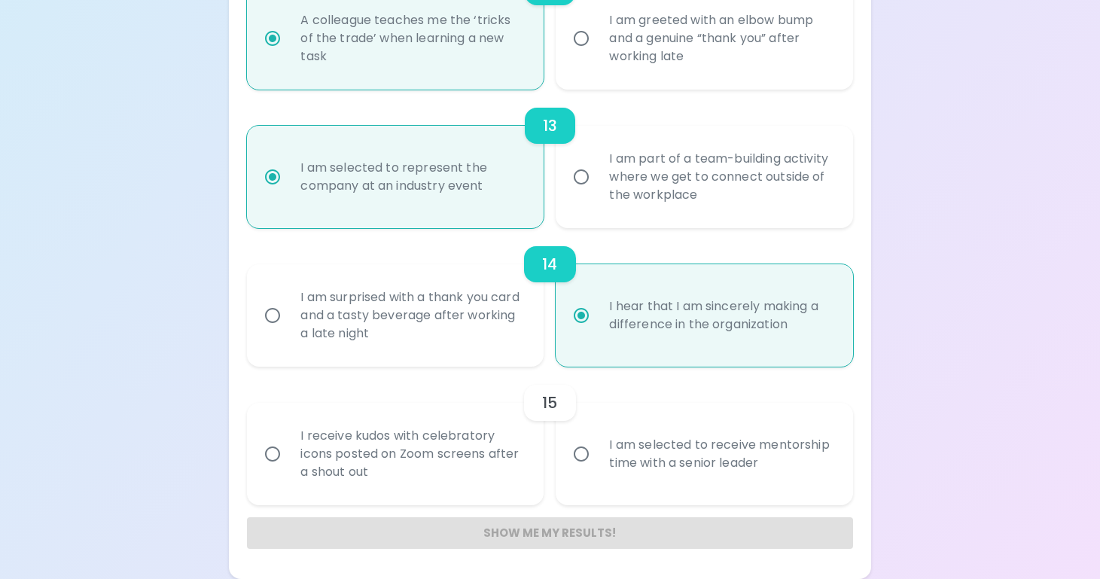
radio input "false"
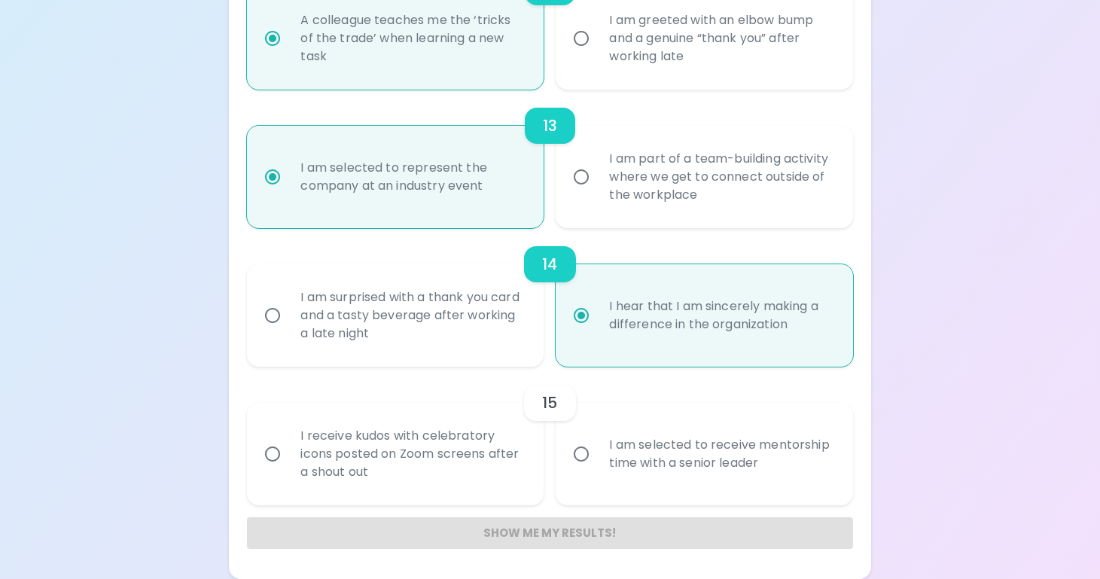
radio input "false"
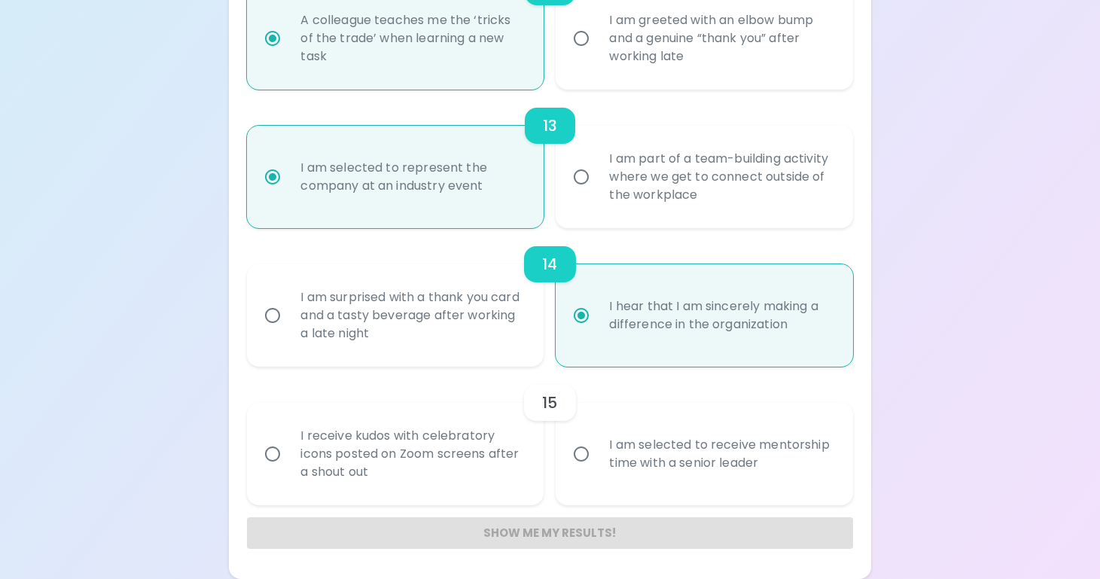
radio input "false"
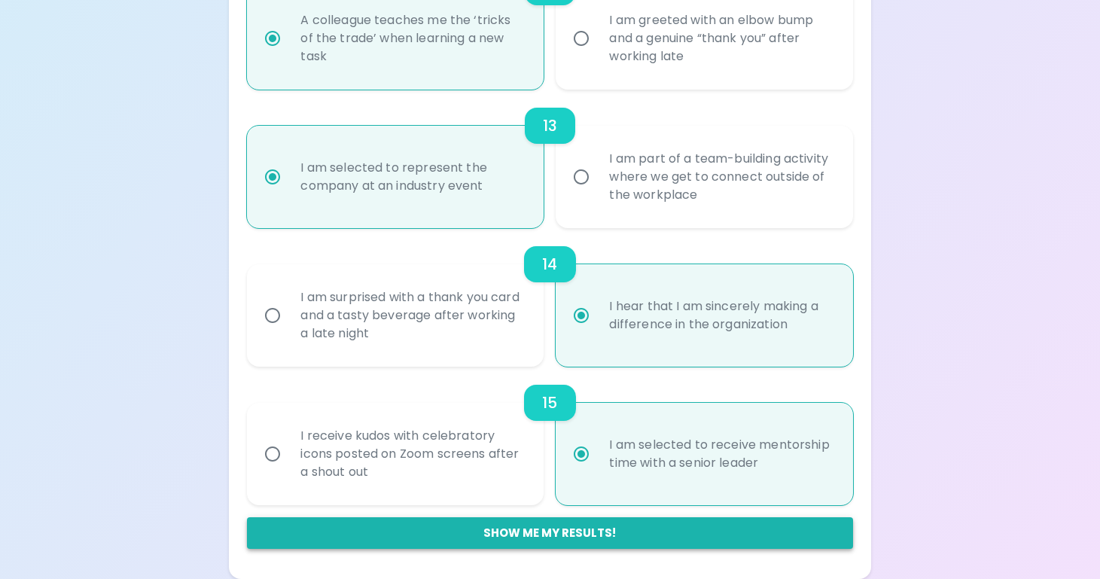
radio input "true"
click at [628, 539] on button "Show me my results!" at bounding box center [549, 533] width 605 height 32
radio input "false"
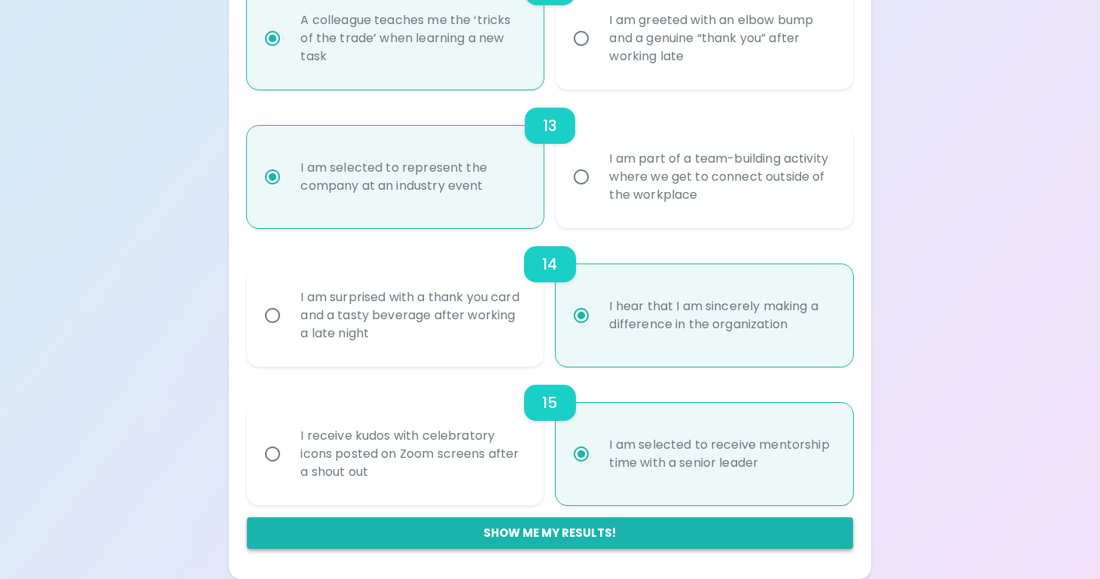
radio input "false"
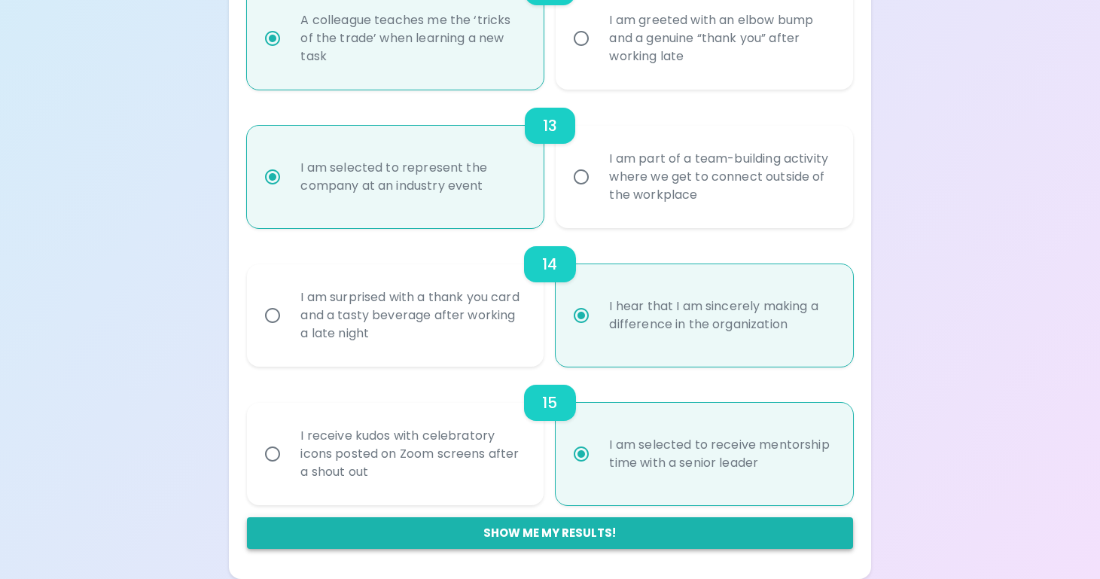
radio input "false"
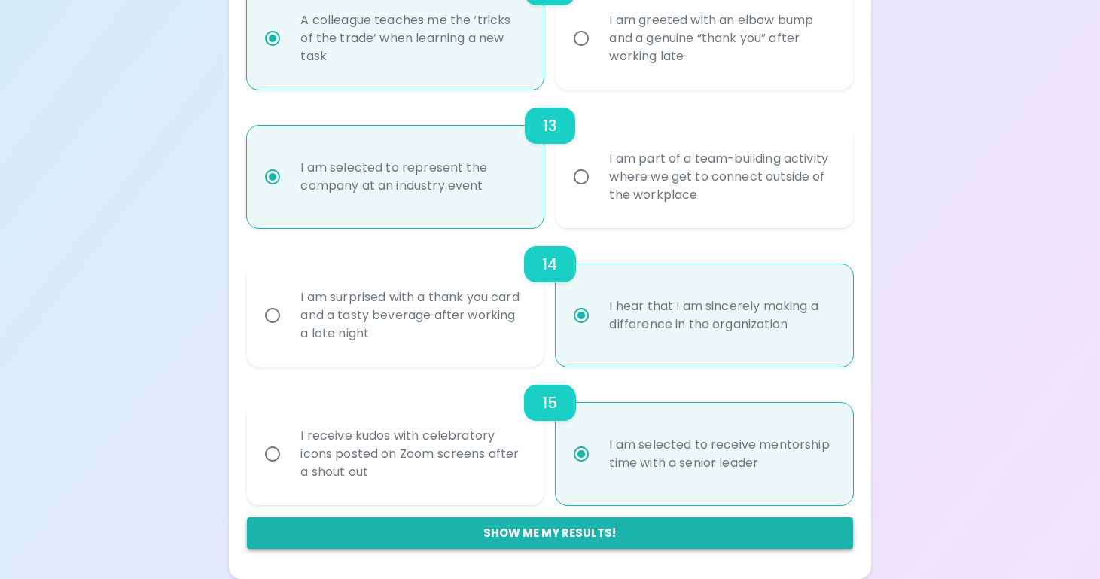
radio input "false"
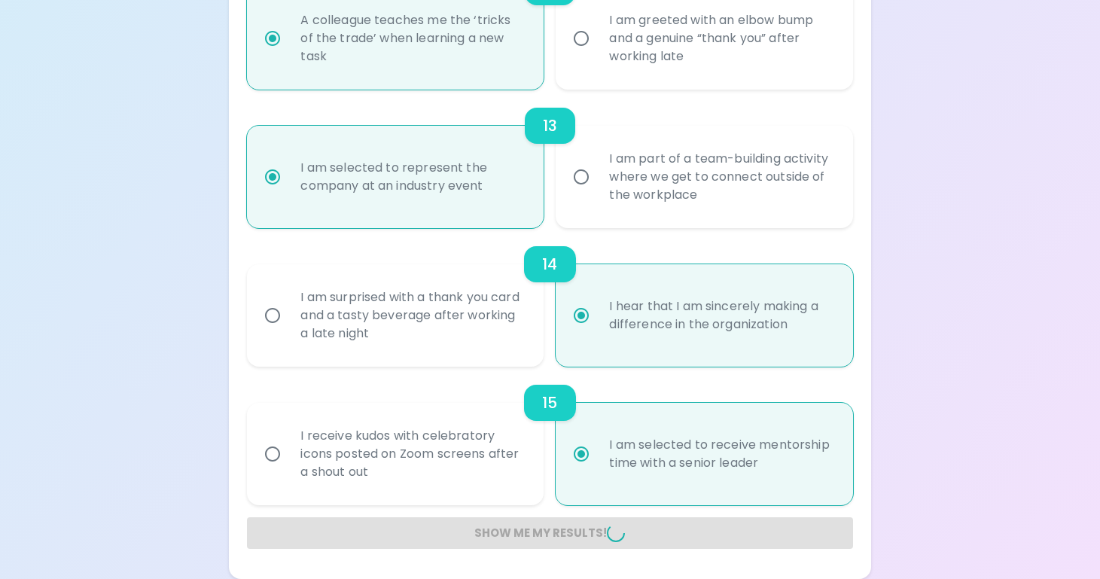
radio input "false"
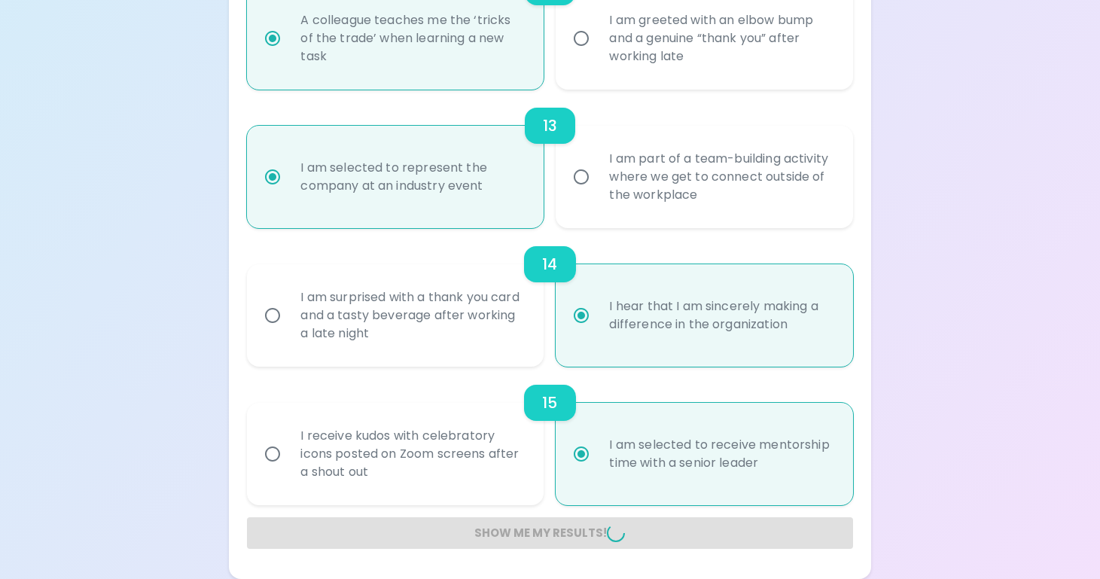
radio input "false"
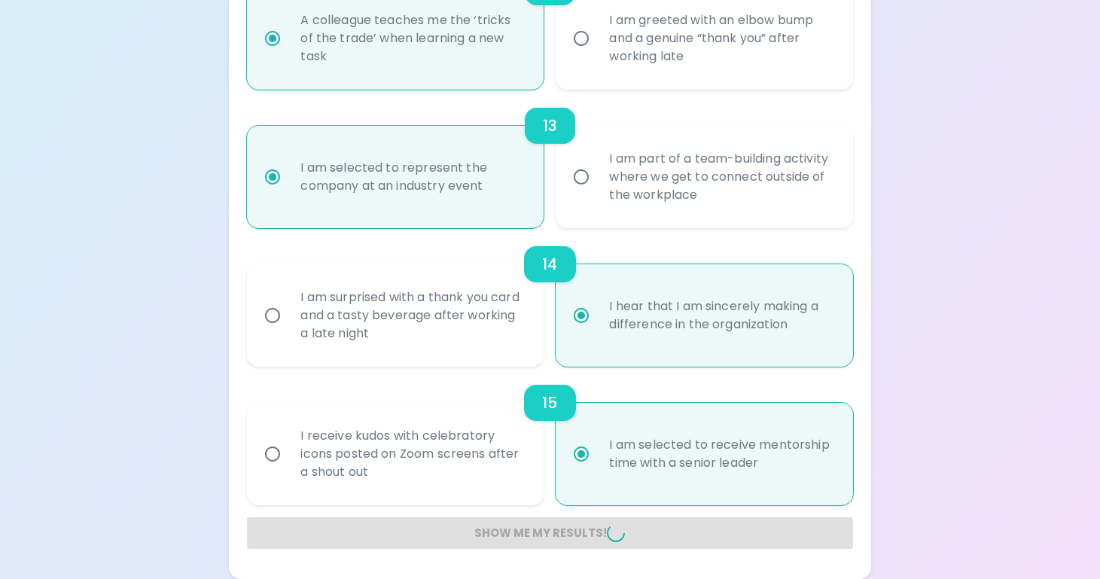
radio input "false"
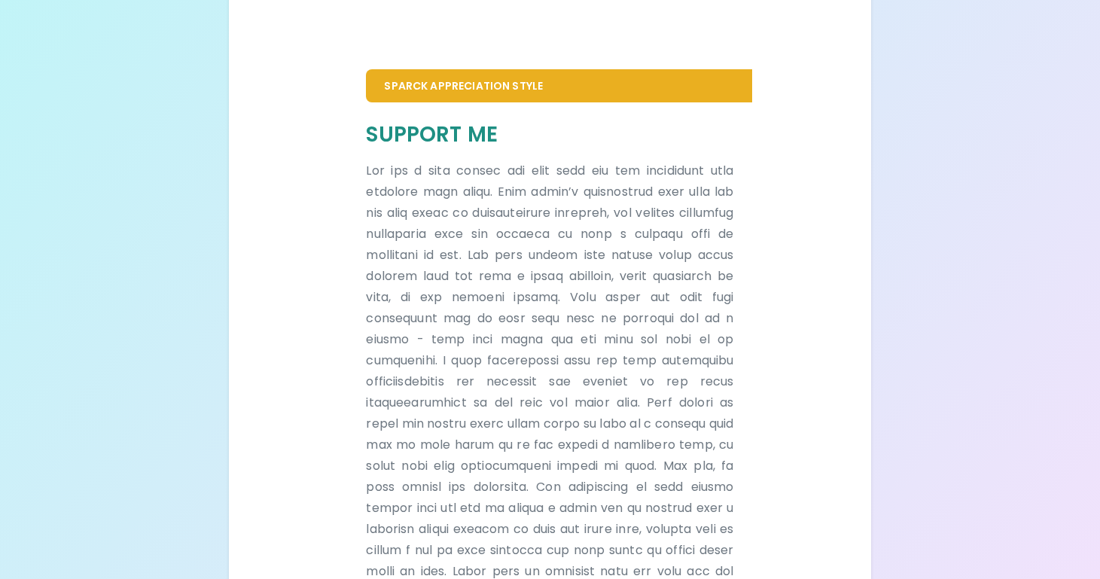
scroll to position [279, 0]
